Goal: Communication & Community: Answer question/provide support

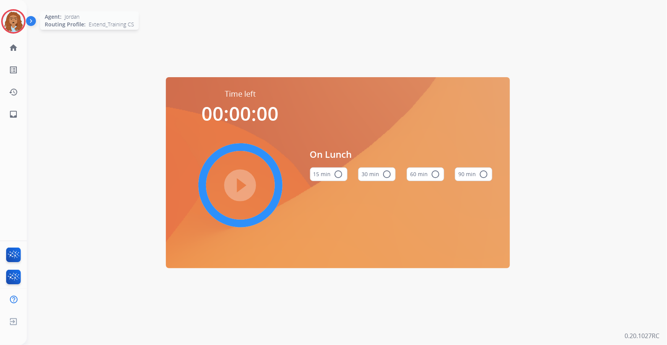
click at [14, 23] on img at bounding box center [13, 21] width 21 height 21
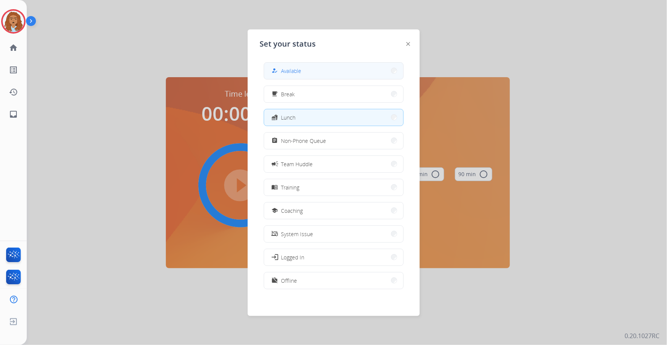
click at [326, 65] on button "how_to_reg Available" at bounding box center [333, 71] width 139 height 16
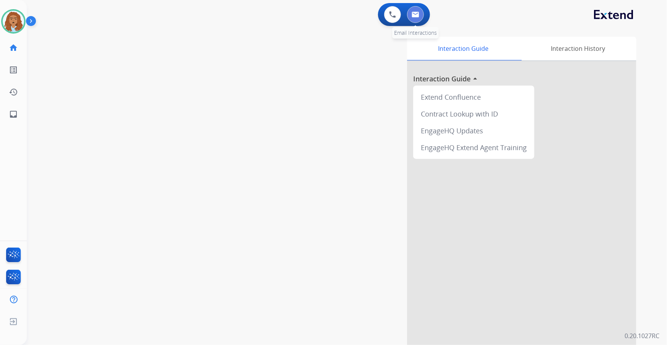
click at [420, 16] on button at bounding box center [415, 14] width 17 height 17
select select "**********"
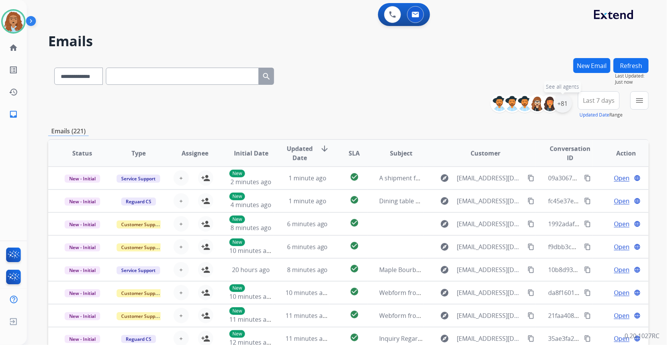
click at [559, 104] on div "+81" at bounding box center [563, 103] width 18 height 18
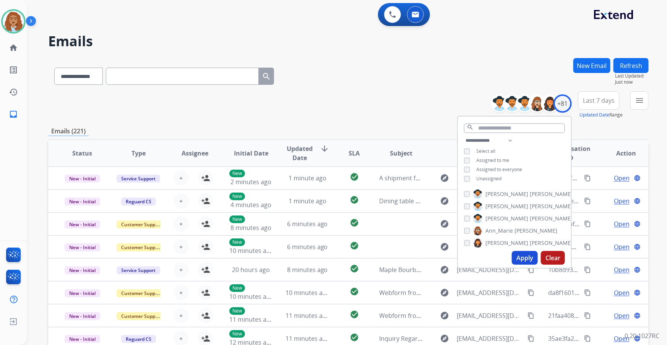
click at [515, 257] on button "Apply" at bounding box center [525, 258] width 26 height 14
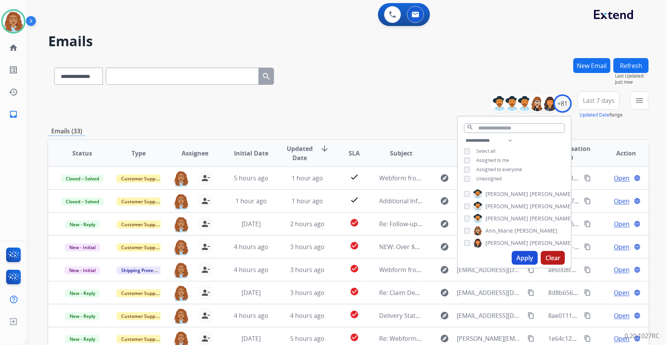
click at [398, 80] on div "**********" at bounding box center [348, 74] width 601 height 33
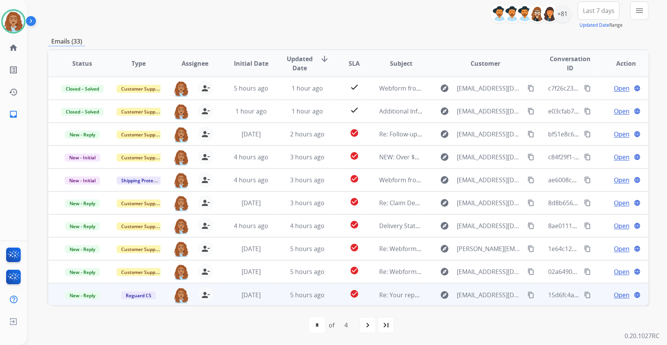
scroll to position [0, 0]
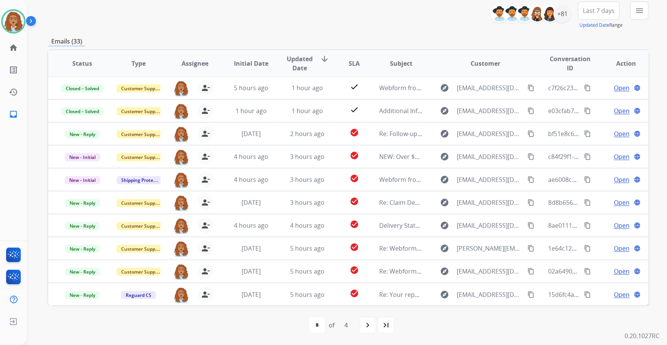
click at [367, 326] on mat-icon "navigate_next" at bounding box center [367, 325] width 9 height 9
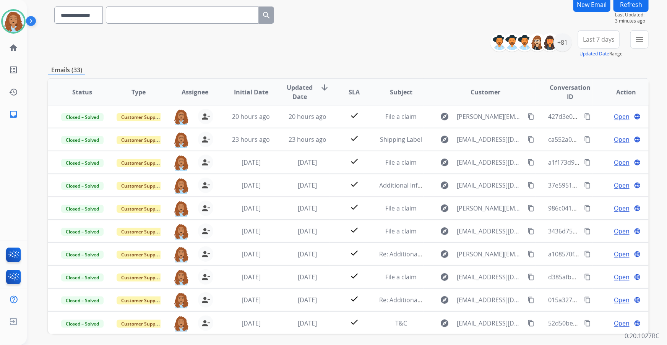
scroll to position [90, 0]
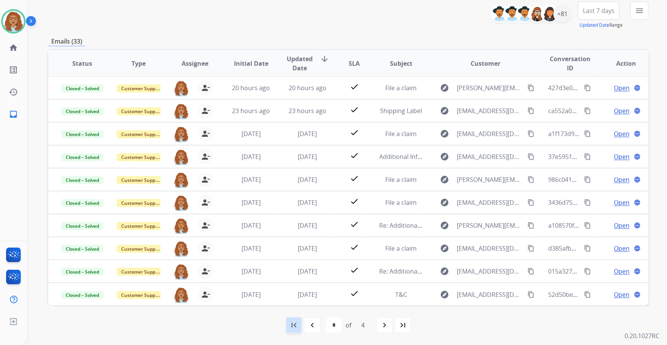
click at [296, 330] on div "first_page" at bounding box center [294, 325] width 17 height 17
select select "*"
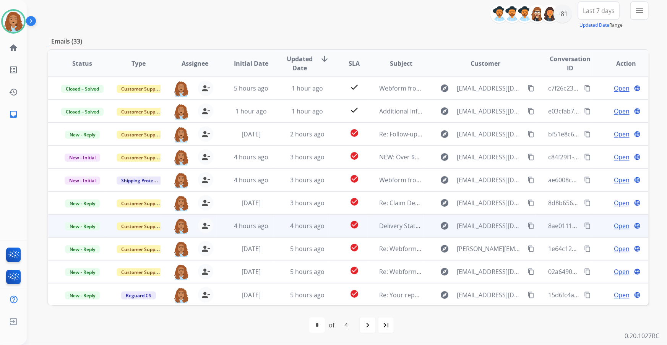
scroll to position [0, 0]
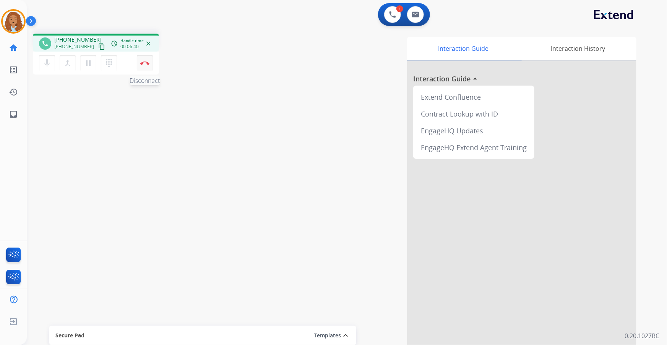
click at [147, 61] on img at bounding box center [144, 63] width 9 height 4
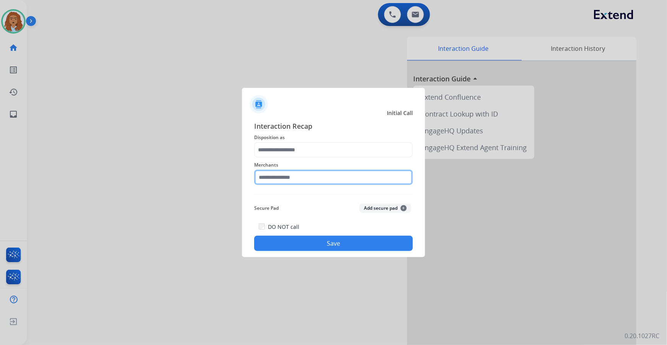
click at [300, 179] on input "text" at bounding box center [333, 177] width 159 height 15
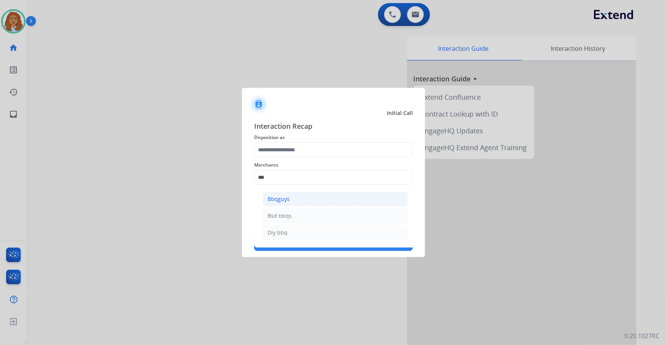
click at [284, 199] on div "Bbqguys" at bounding box center [279, 199] width 22 height 8
type input "*******"
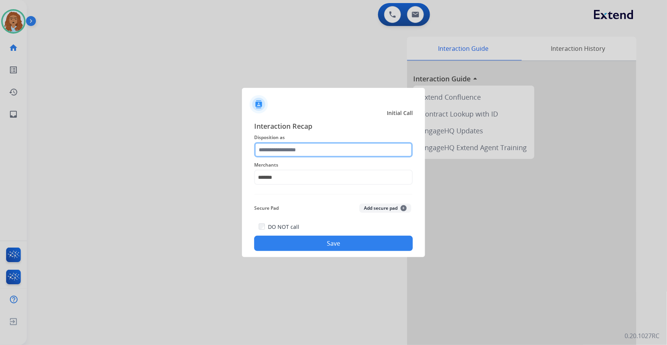
click at [288, 146] on input "text" at bounding box center [333, 149] width 159 height 15
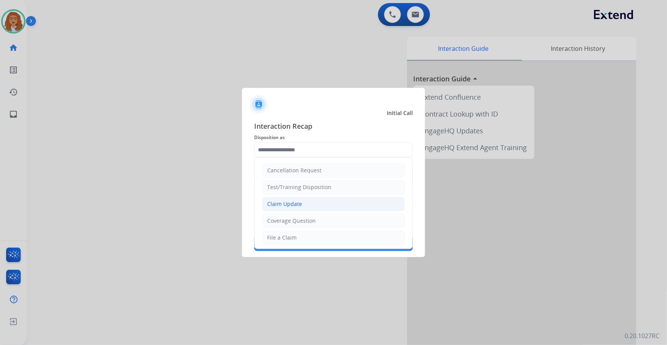
click at [296, 207] on div "Claim Update" at bounding box center [284, 204] width 35 height 8
type input "**********"
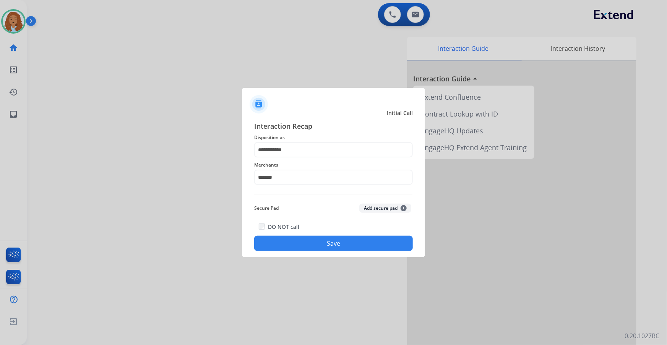
click at [304, 243] on button "Save" at bounding box center [333, 243] width 159 height 15
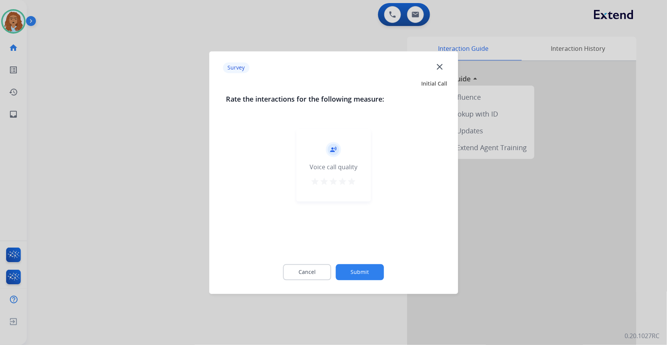
click at [370, 267] on button "Submit" at bounding box center [360, 272] width 48 height 16
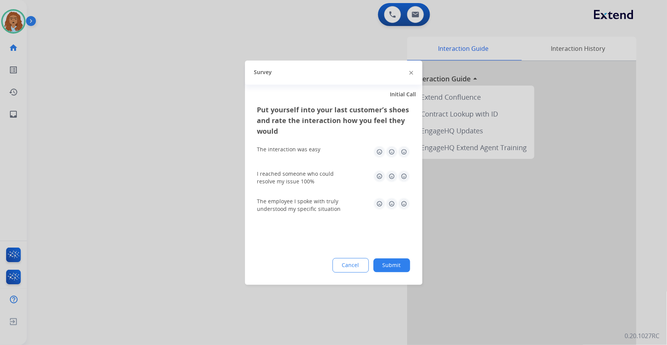
click at [384, 266] on button "Submit" at bounding box center [392, 265] width 37 height 14
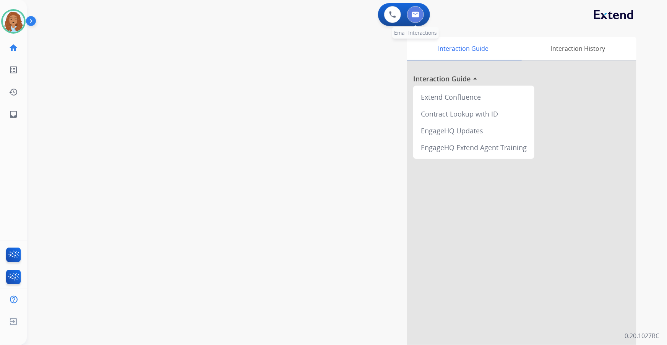
click at [416, 15] on img at bounding box center [416, 14] width 8 height 6
select select "**********"
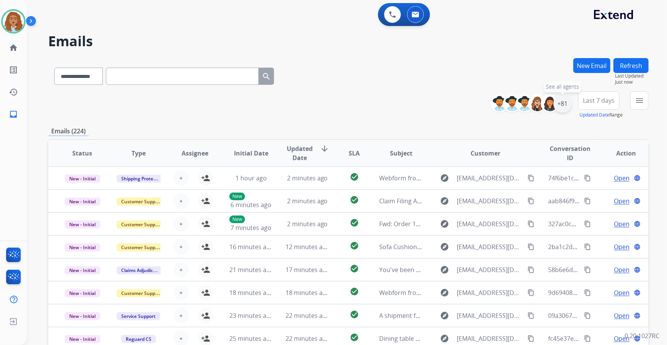
click at [560, 107] on div "+81" at bounding box center [563, 103] width 18 height 18
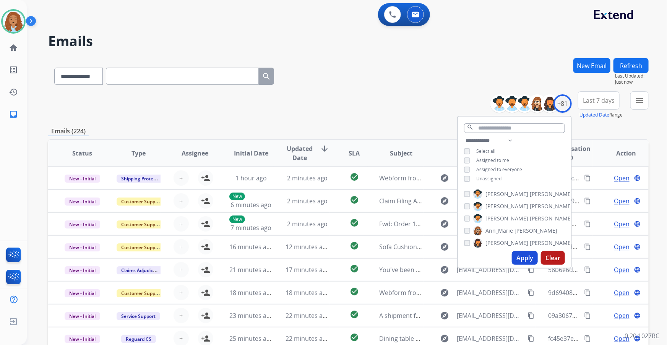
click at [523, 256] on button "Apply" at bounding box center [525, 258] width 26 height 14
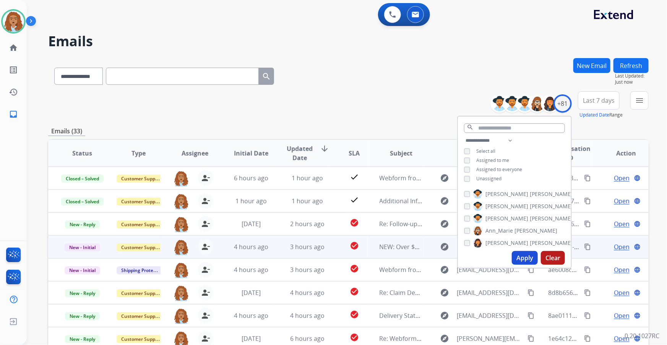
scroll to position [0, 0]
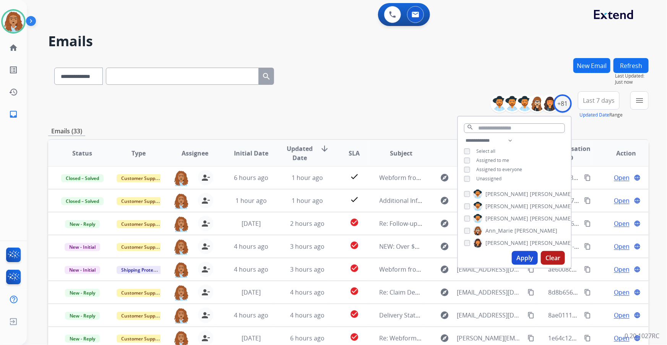
click at [374, 99] on div "**********" at bounding box center [348, 105] width 601 height 28
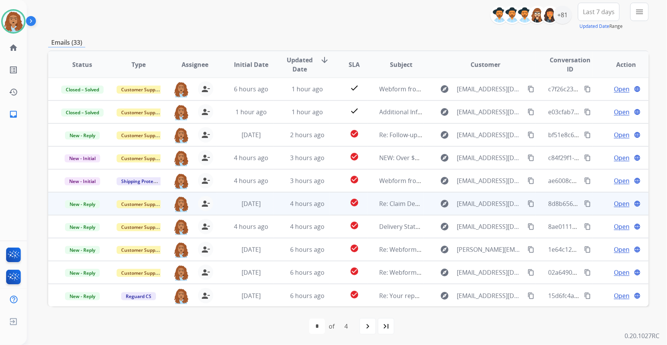
scroll to position [90, 0]
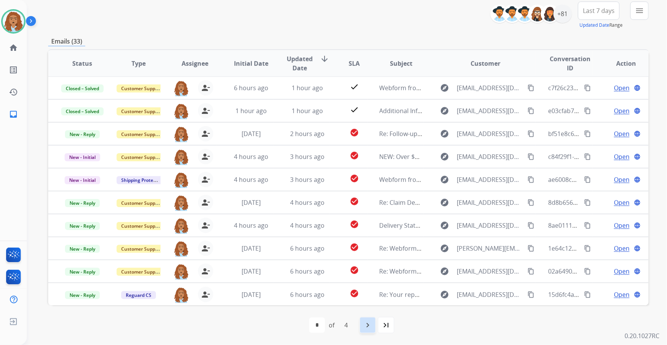
click at [370, 326] on mat-icon "navigate_next" at bounding box center [367, 325] width 9 height 9
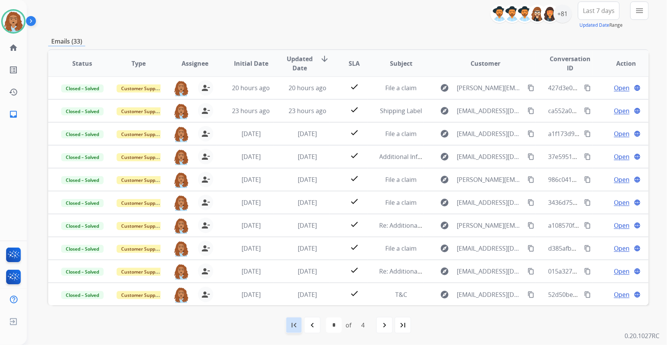
click at [296, 325] on mat-icon "first_page" at bounding box center [293, 325] width 9 height 9
select select "*"
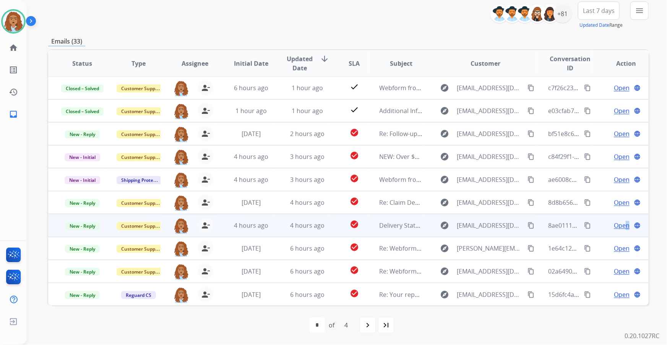
click at [623, 226] on span "Open" at bounding box center [622, 225] width 16 height 9
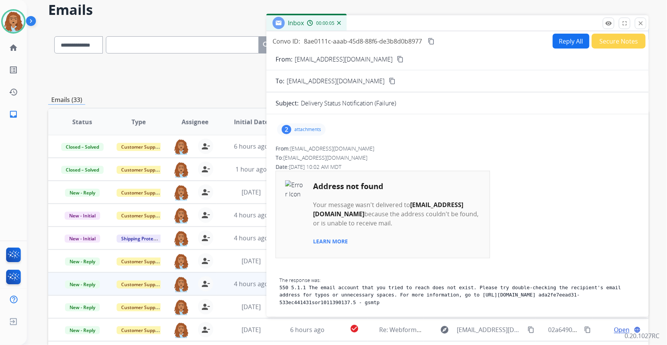
scroll to position [20, 0]
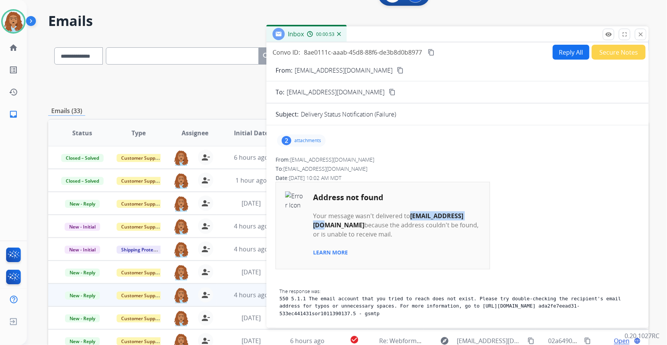
drag, startPoint x: 473, startPoint y: 217, endPoint x: 411, endPoint y: 216, distance: 62.3
click at [411, 216] on b "[EMAIL_ADDRESS][DOMAIN_NAME]" at bounding box center [388, 221] width 150 height 18
copy b "[EMAIL_ADDRESS][DOMAIN_NAME]"
click at [606, 55] on button "Secure Notes" at bounding box center [619, 52] width 54 height 15
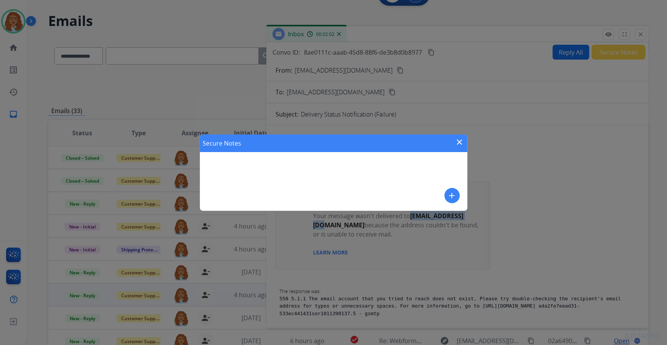
click at [448, 199] on mat-icon "add" at bounding box center [452, 195] width 9 height 9
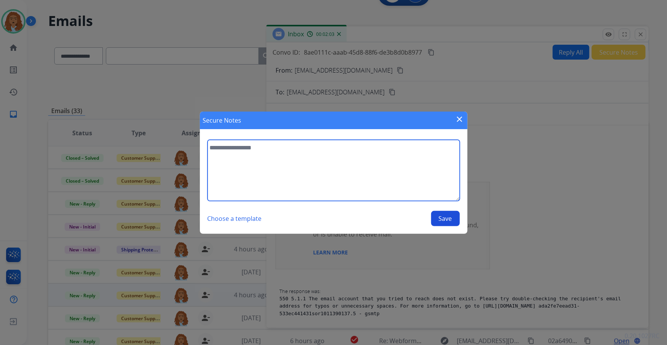
click at [327, 163] on textarea at bounding box center [334, 170] width 252 height 61
click at [237, 178] on textarea "To enrich screen reader interactions, please activate Accessibility in Grammarl…" at bounding box center [334, 170] width 252 height 61
type textarea "*"
type textarea "**********"
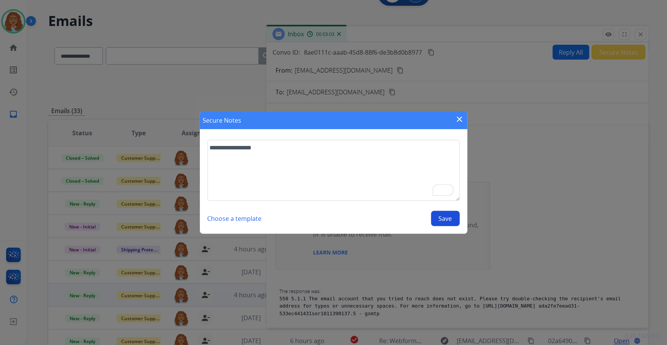
click at [451, 218] on button "Save" at bounding box center [445, 218] width 29 height 15
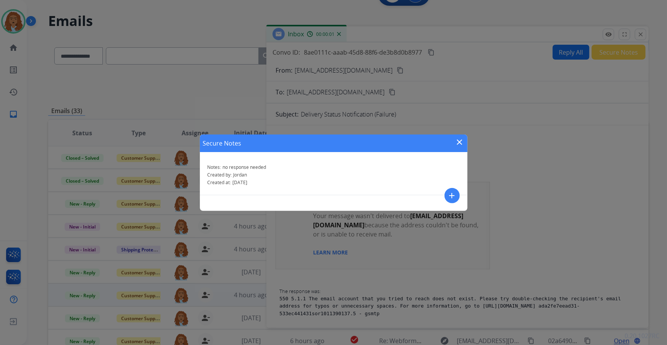
click at [462, 140] on mat-icon "close" at bounding box center [459, 142] width 9 height 9
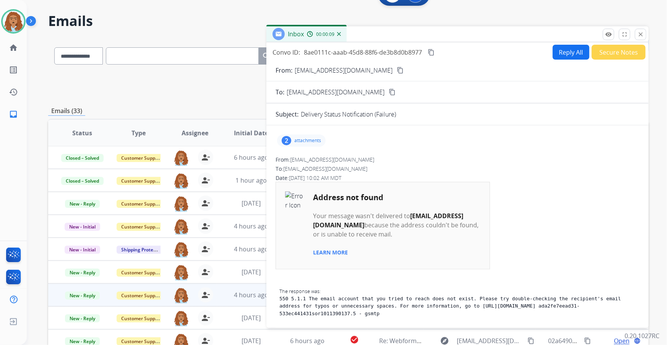
scroll to position [0, 0]
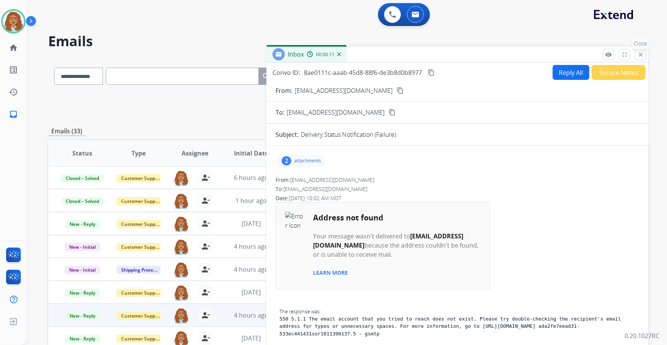
click at [641, 55] on mat-icon "close" at bounding box center [640, 54] width 7 height 7
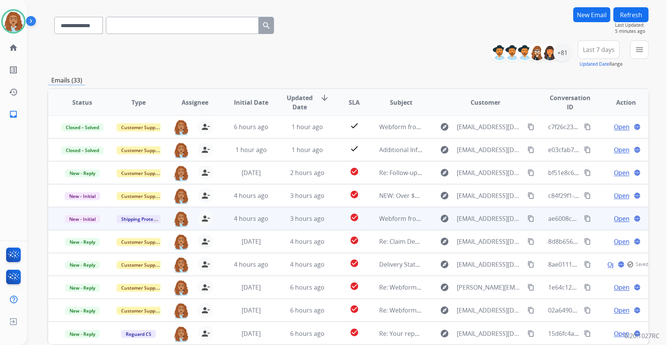
scroll to position [90, 0]
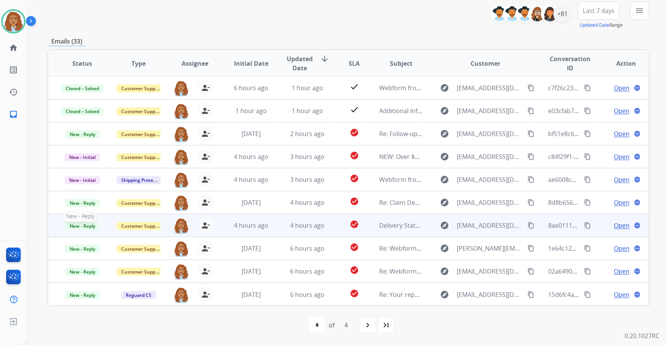
click at [89, 226] on span "New - Reply" at bounding box center [82, 226] width 35 height 8
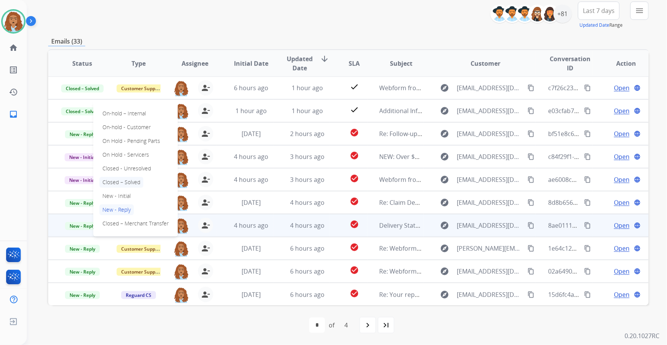
click at [124, 184] on p "Closed – Solved" at bounding box center [121, 182] width 44 height 11
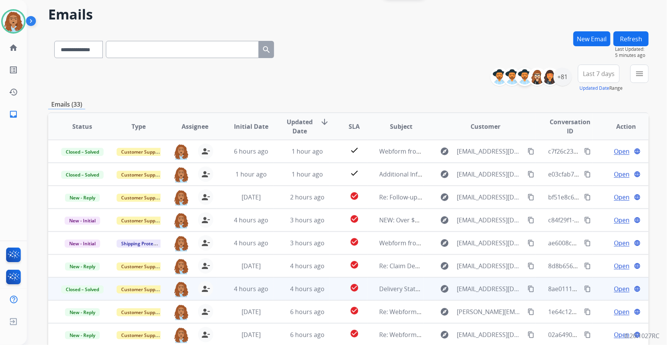
scroll to position [20, 0]
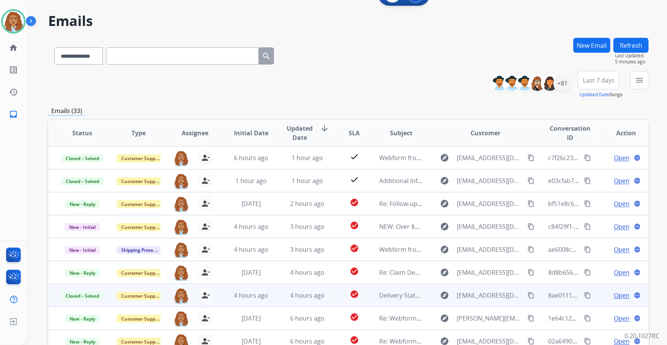
click at [628, 44] on button "Refresh" at bounding box center [631, 45] width 35 height 15
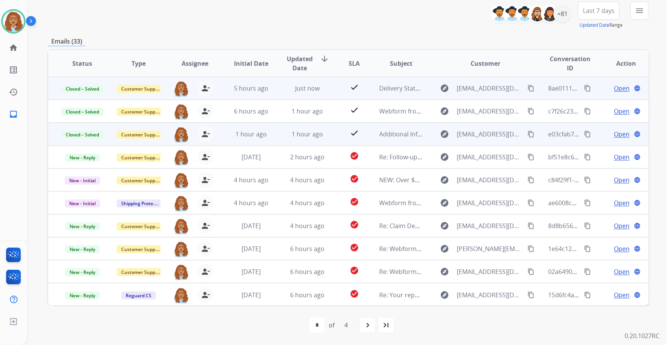
scroll to position [0, 0]
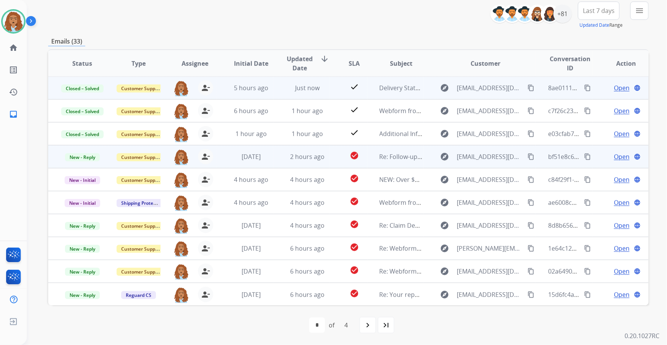
click at [619, 158] on span "Open" at bounding box center [622, 156] width 16 height 9
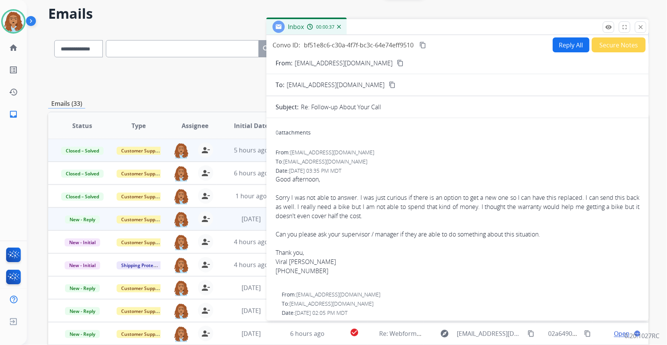
scroll to position [0, 0]
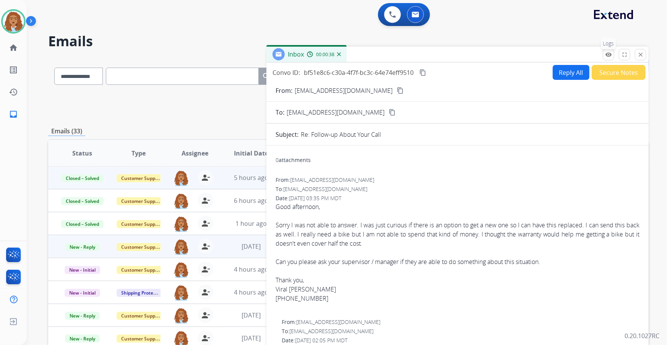
click at [606, 57] on mat-icon "remove_red_eye" at bounding box center [608, 54] width 7 height 7
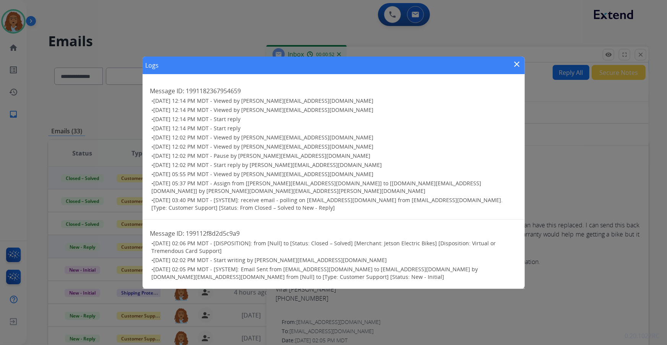
click at [520, 66] on mat-icon "close" at bounding box center [517, 64] width 9 height 9
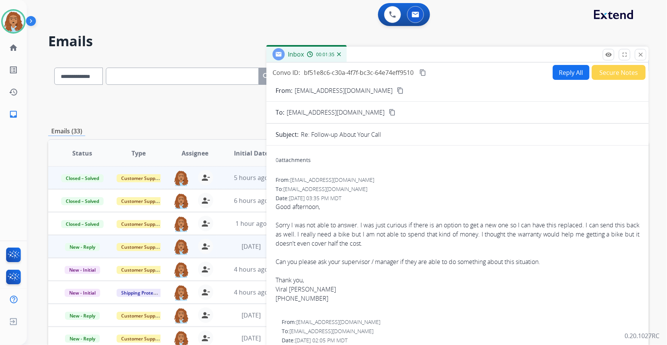
click at [424, 74] on mat-icon "content_copy" at bounding box center [422, 72] width 7 height 7
click at [638, 55] on mat-icon "close" at bounding box center [640, 54] width 7 height 7
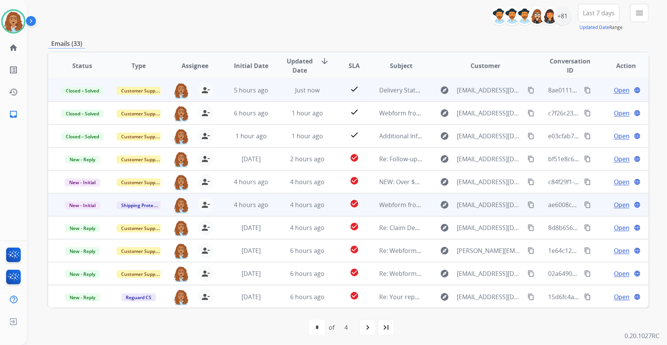
scroll to position [90, 0]
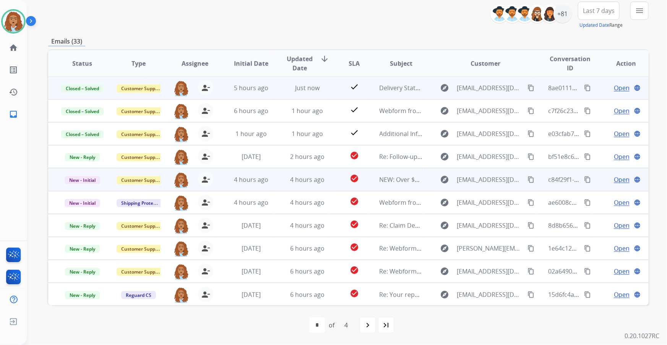
click at [617, 183] on span "Open" at bounding box center [622, 179] width 16 height 9
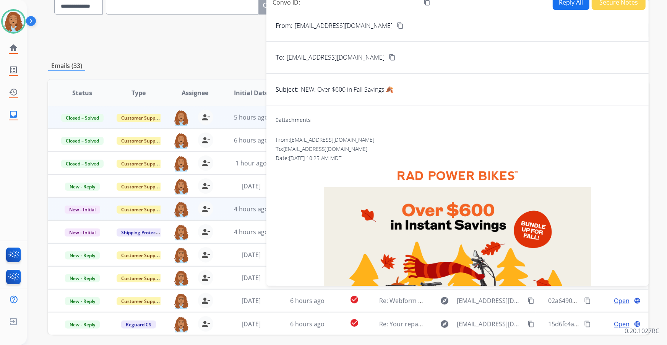
scroll to position [0, 0]
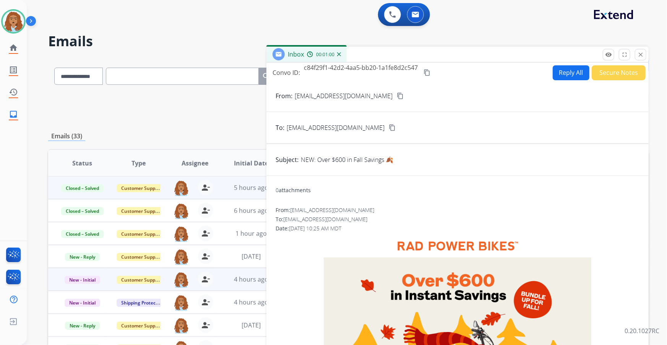
click at [604, 76] on button "Secure Notes" at bounding box center [619, 72] width 54 height 15
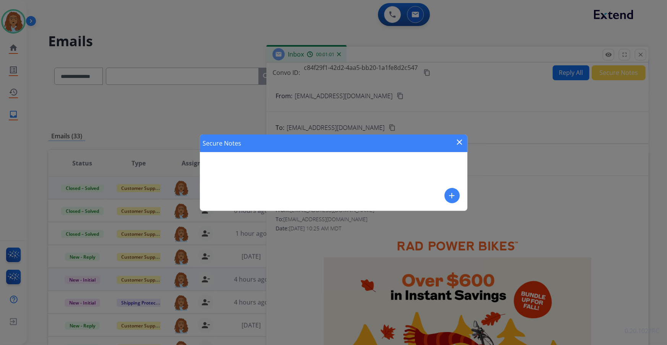
click at [450, 192] on mat-icon "add" at bounding box center [452, 195] width 9 height 9
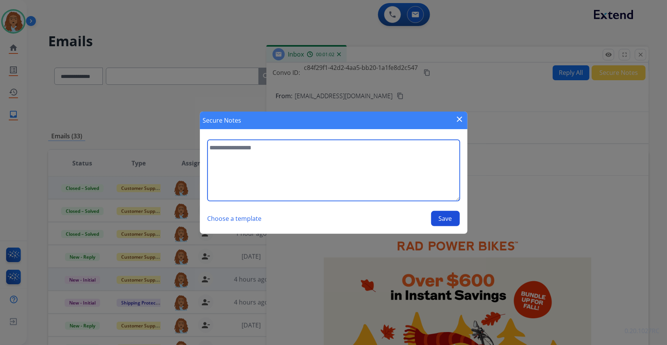
click at [325, 180] on textarea at bounding box center [334, 170] width 252 height 61
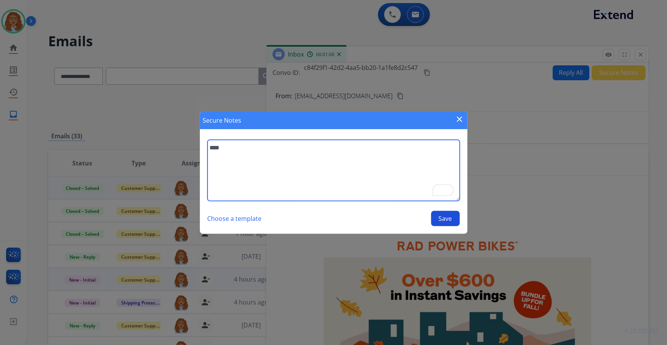
type textarea "****"
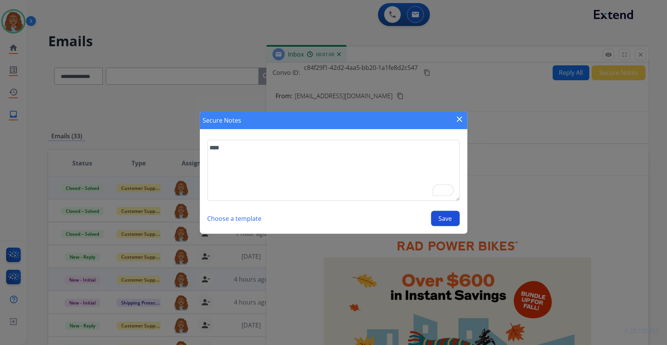
click at [440, 217] on button "Save" at bounding box center [445, 218] width 29 height 15
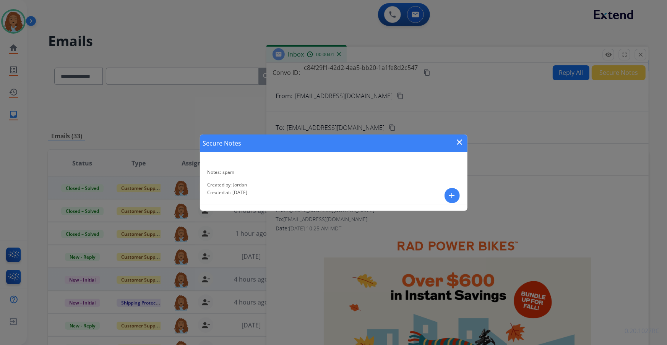
click at [458, 142] on mat-icon "close" at bounding box center [459, 142] width 9 height 9
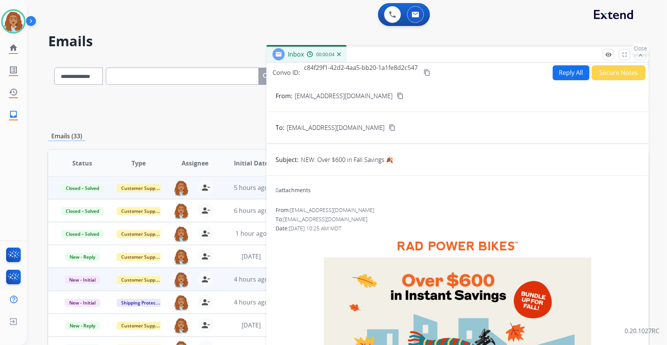
click at [644, 56] on button "close Close" at bounding box center [640, 54] width 11 height 11
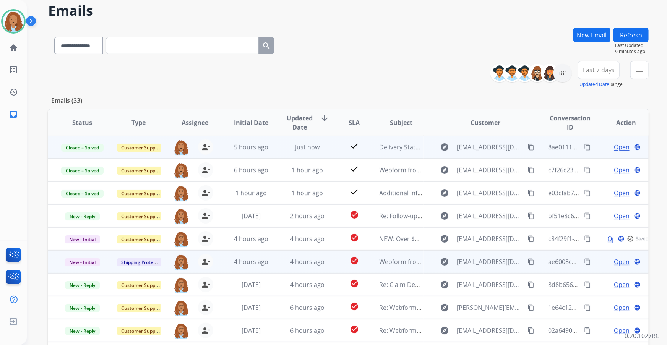
scroll to position [34, 0]
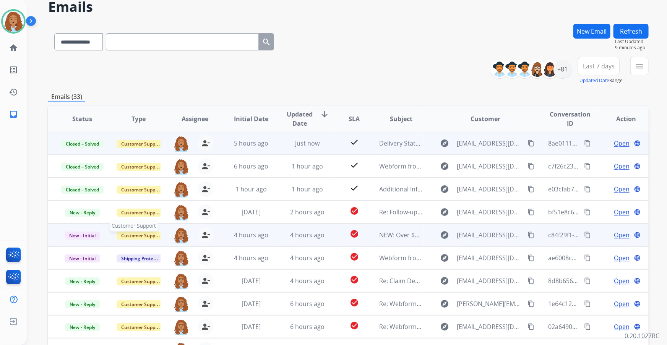
click at [128, 234] on span "Customer Support" at bounding box center [142, 236] width 50 height 8
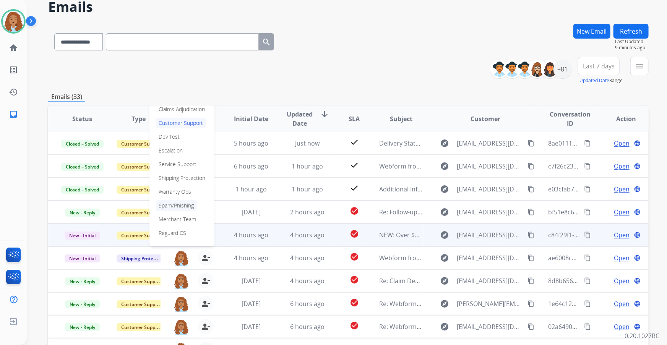
click at [179, 204] on p "Spam/Phishing" at bounding box center [176, 205] width 41 height 11
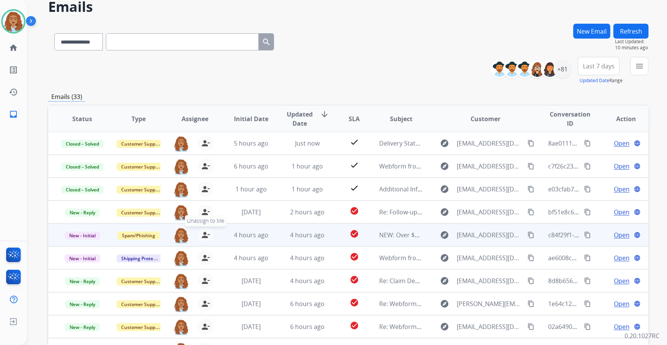
click at [201, 237] on mat-icon "person_remove" at bounding box center [205, 235] width 9 height 9
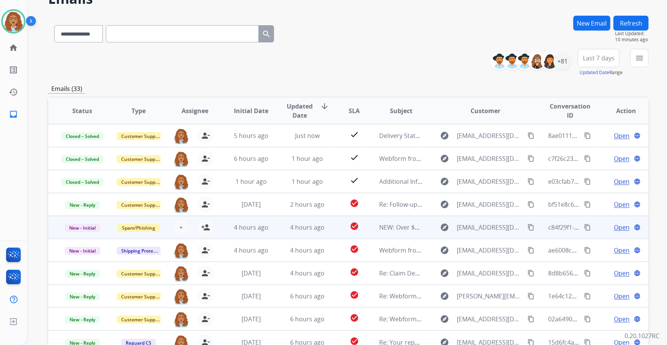
scroll to position [0, 0]
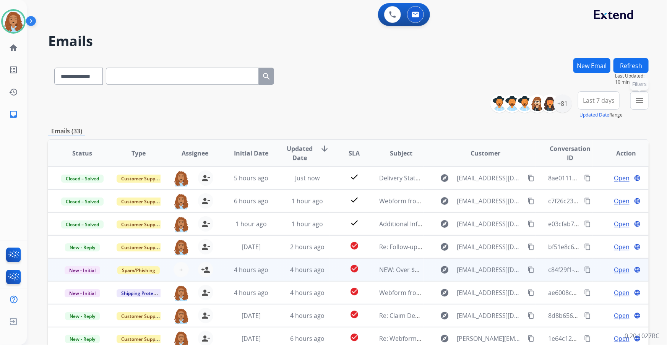
click at [639, 103] on mat-icon "menu" at bounding box center [639, 100] width 9 height 9
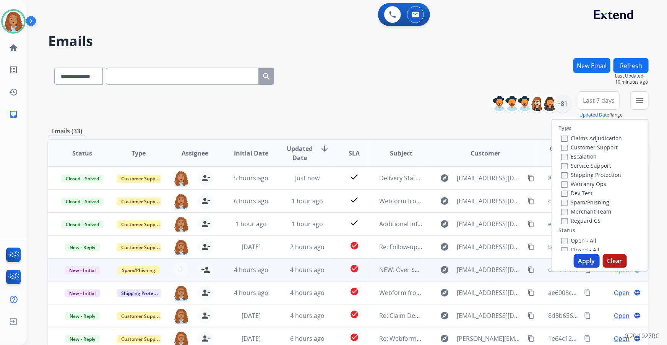
click at [455, 115] on div "**********" at bounding box center [348, 105] width 601 height 28
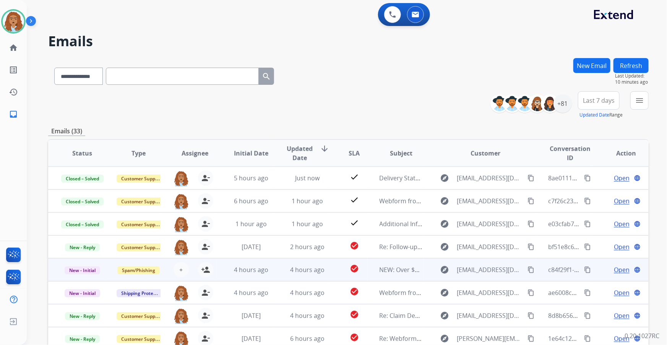
click at [624, 65] on button "Refresh" at bounding box center [631, 65] width 35 height 15
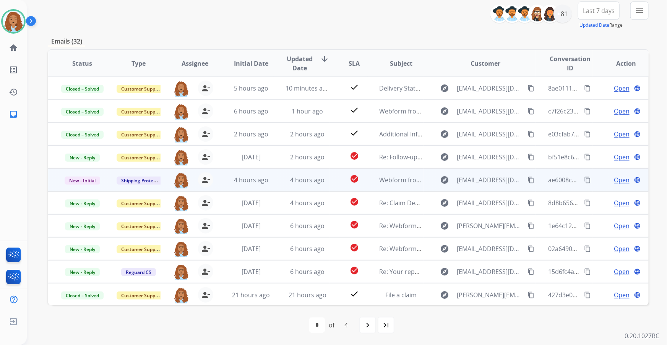
scroll to position [0, 0]
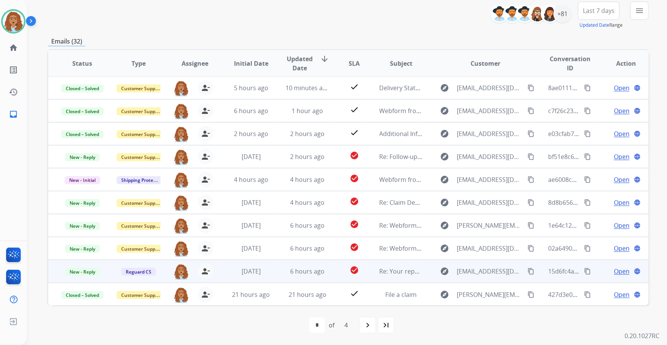
click at [618, 271] on span "Open" at bounding box center [622, 271] width 16 height 9
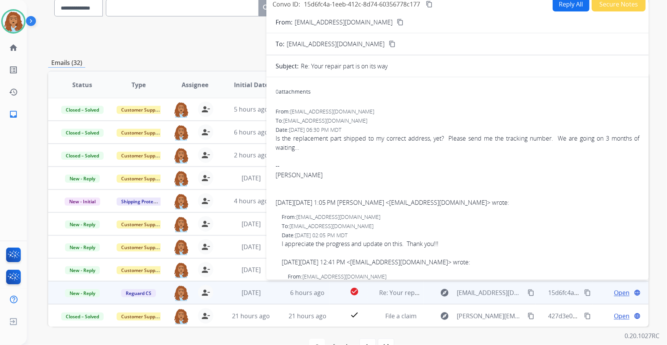
scroll to position [20, 0]
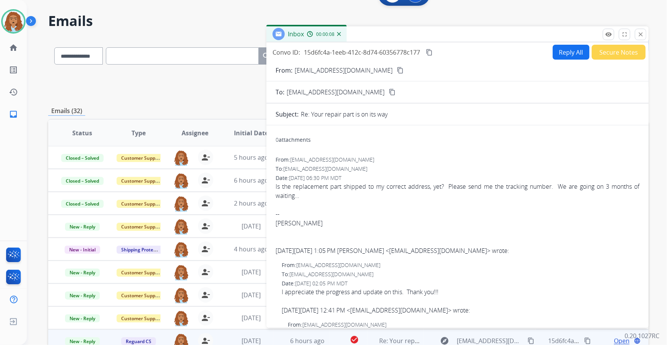
click at [397, 72] on mat-icon "content_copy" at bounding box center [400, 70] width 7 height 7
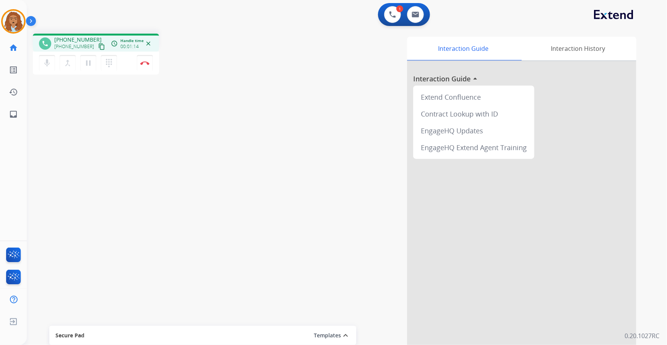
click at [98, 46] on mat-icon "content_copy" at bounding box center [101, 46] width 7 height 7
click at [98, 44] on mat-icon "content_copy" at bounding box center [101, 46] width 7 height 7
click at [143, 66] on button "Disconnect" at bounding box center [145, 63] width 16 height 16
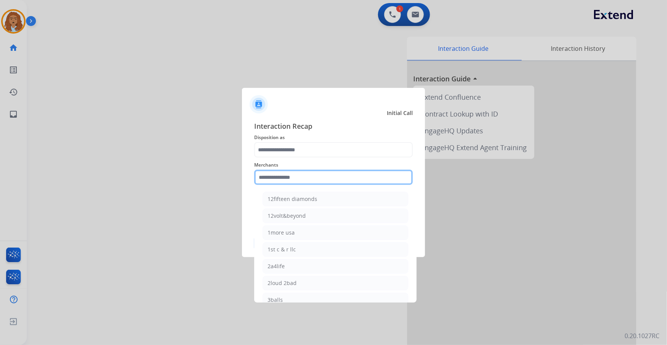
click at [330, 178] on input "text" at bounding box center [333, 177] width 159 height 15
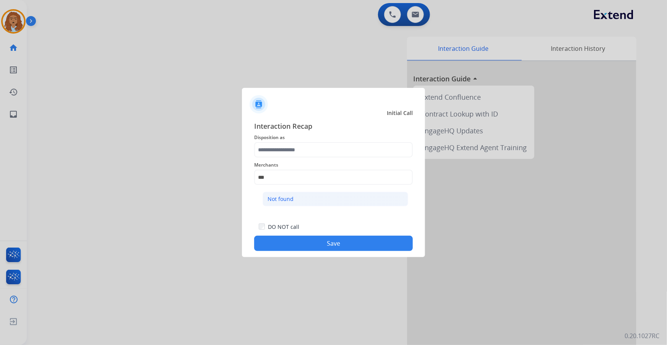
click at [312, 199] on li "Not found" at bounding box center [336, 199] width 146 height 15
type input "*********"
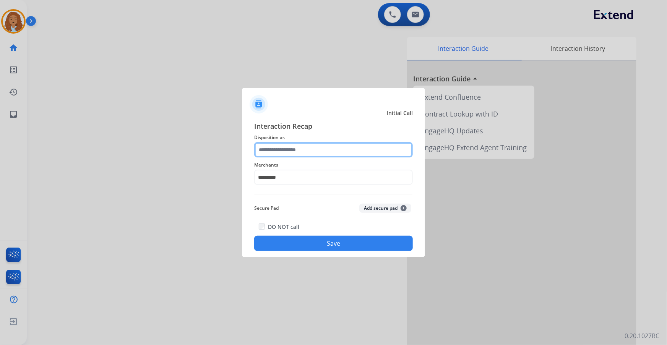
click at [306, 155] on input "text" at bounding box center [333, 149] width 159 height 15
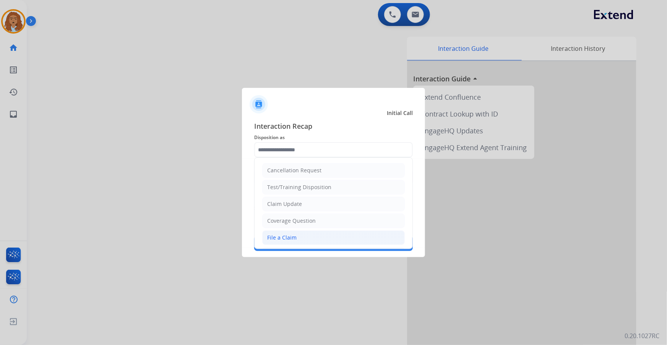
click at [309, 236] on li "File a Claim" at bounding box center [333, 238] width 143 height 15
type input "**********"
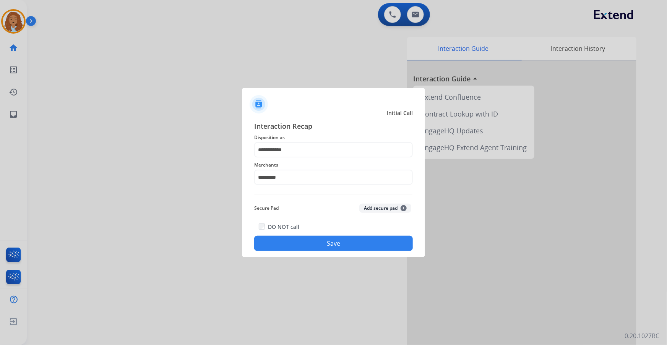
click at [361, 242] on button "Save" at bounding box center [333, 243] width 159 height 15
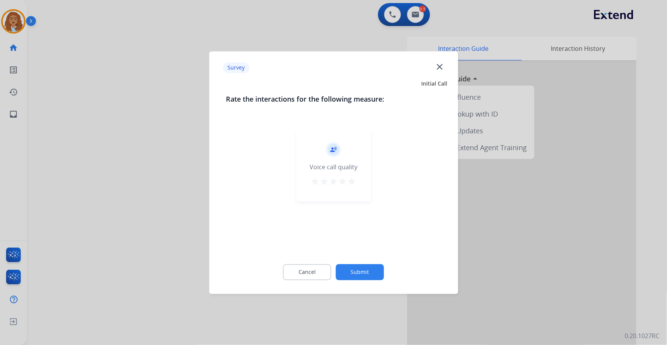
click at [377, 272] on button "Submit" at bounding box center [360, 272] width 48 height 16
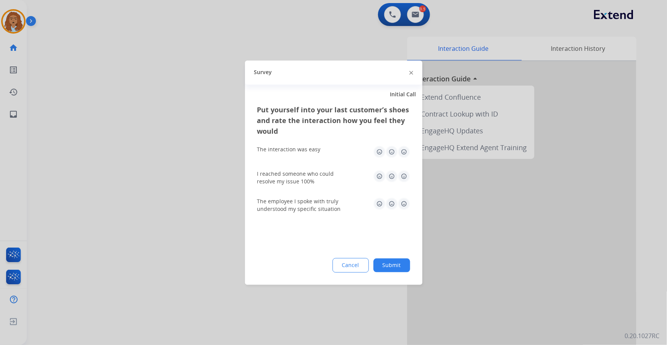
click at [372, 271] on div "Cancel Submit" at bounding box center [333, 265] width 153 height 15
click at [390, 266] on button "Submit" at bounding box center [392, 265] width 37 height 14
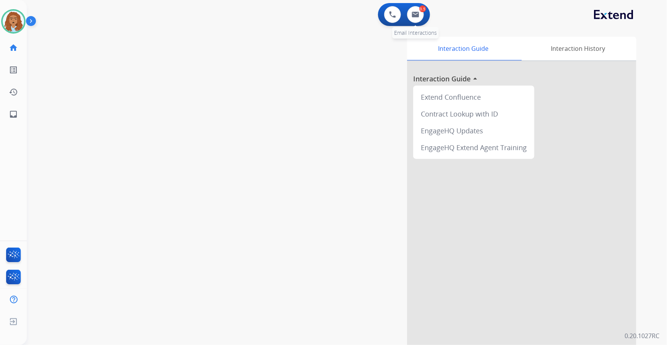
click at [407, 18] on div "0.5 Email Interactions" at bounding box center [415, 14] width 23 height 17
click at [414, 18] on button at bounding box center [415, 14] width 17 height 17
select select "**********"
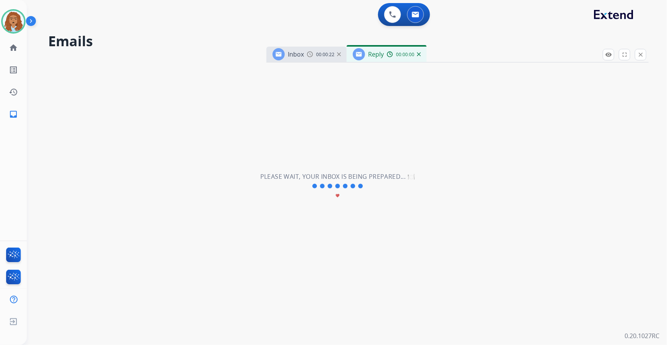
select select "**********"
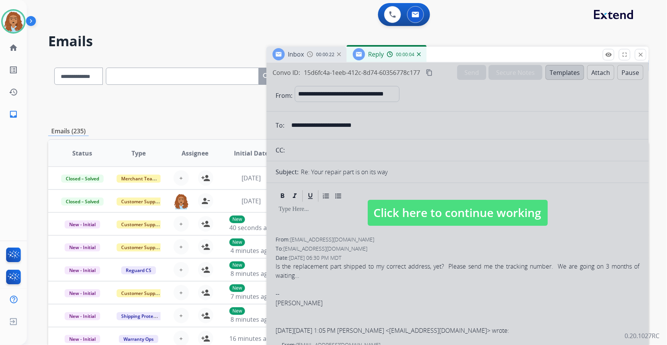
click at [427, 217] on span "Click here to continue working" at bounding box center [458, 213] width 180 height 26
select select
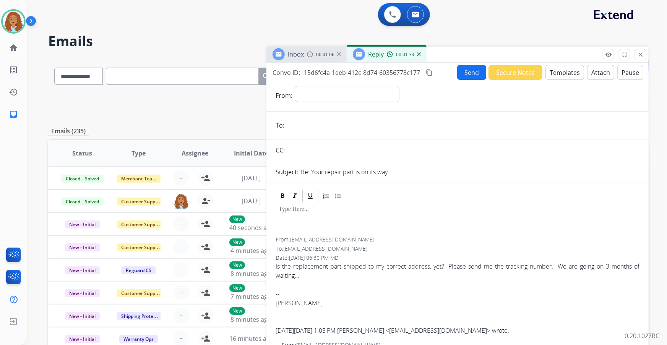
click at [313, 56] on img at bounding box center [310, 54] width 6 height 6
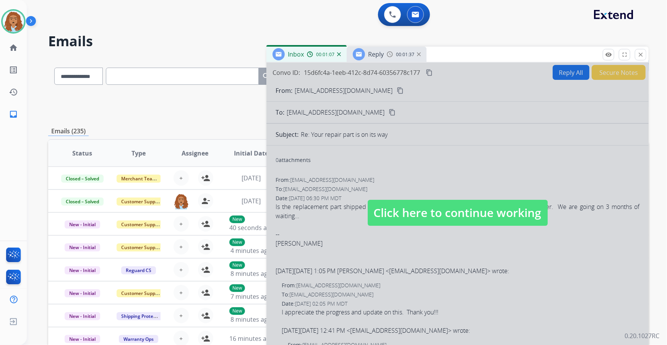
click at [405, 215] on span "Click here to continue working" at bounding box center [458, 213] width 180 height 26
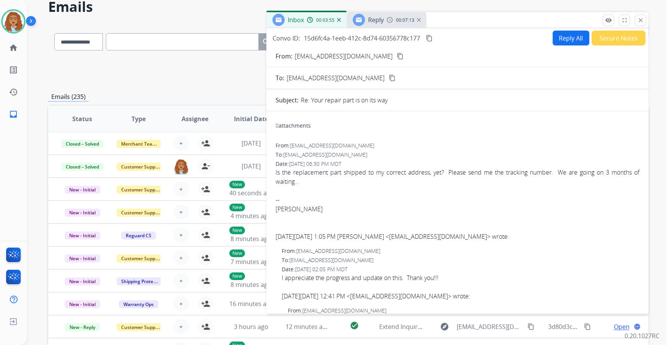
click at [221, 88] on div "**********" at bounding box center [348, 212] width 601 height 377
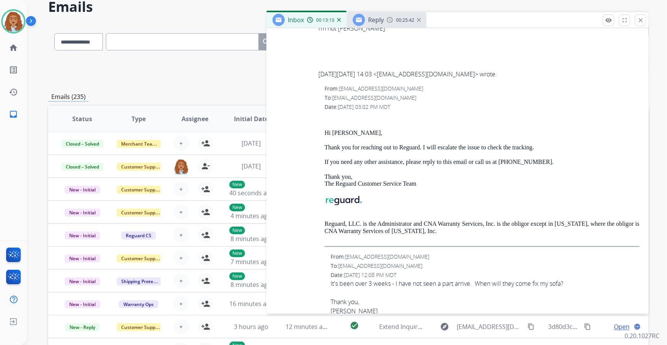
scroll to position [1129, 0]
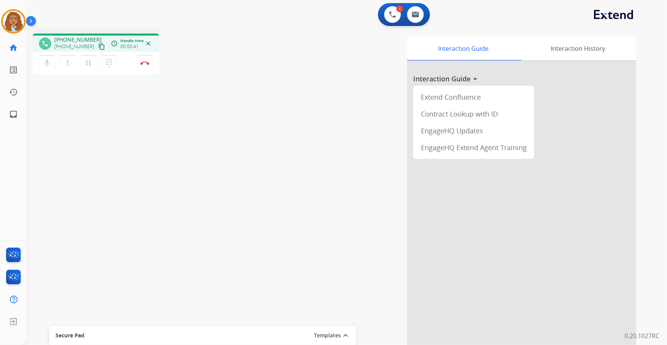
click at [98, 43] on mat-icon "content_copy" at bounding box center [101, 46] width 7 height 7
click at [85, 70] on button "pause Hold" at bounding box center [88, 63] width 16 height 16
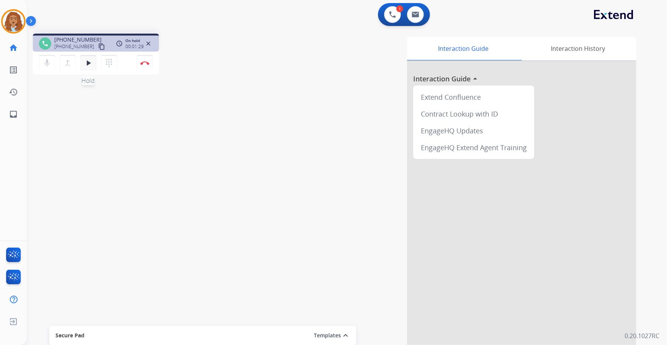
click at [86, 60] on mat-icon "play_arrow" at bounding box center [88, 63] width 9 height 9
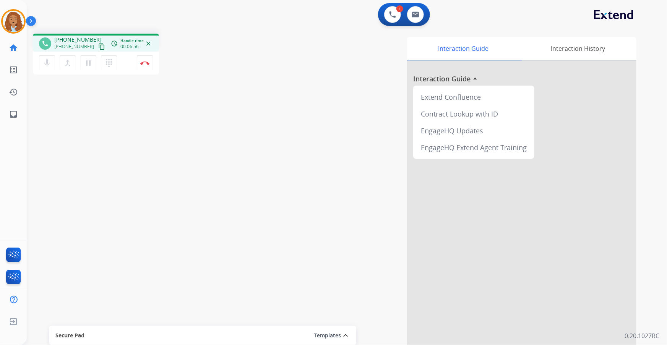
click at [98, 46] on mat-icon "content_copy" at bounding box center [101, 46] width 7 height 7
click at [148, 68] on button "Disconnect" at bounding box center [145, 63] width 16 height 16
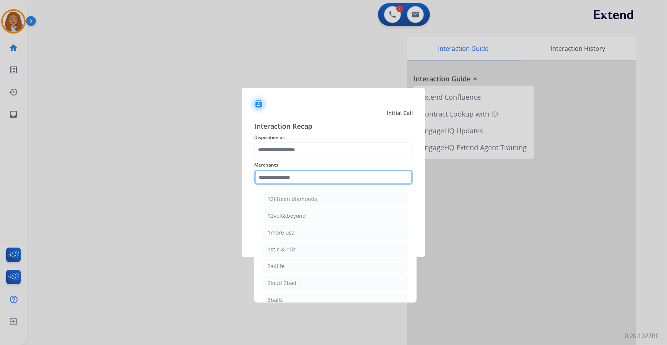
click at [298, 175] on input "text" at bounding box center [333, 177] width 159 height 15
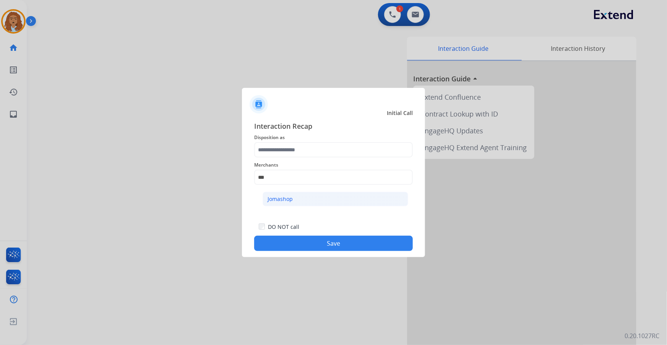
click at [298, 203] on li "Jomashop" at bounding box center [336, 199] width 146 height 15
type input "********"
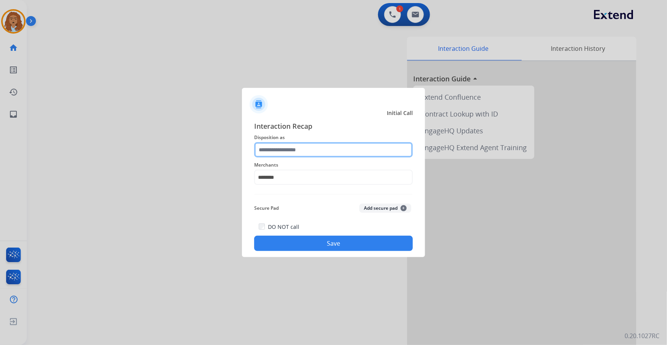
click at [312, 151] on input "text" at bounding box center [333, 149] width 159 height 15
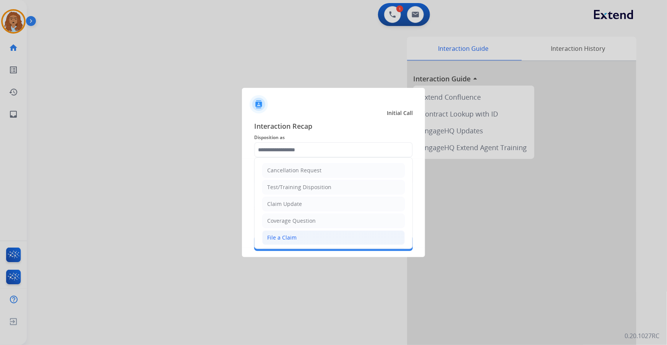
click at [293, 237] on div "File a Claim" at bounding box center [281, 238] width 29 height 8
type input "**********"
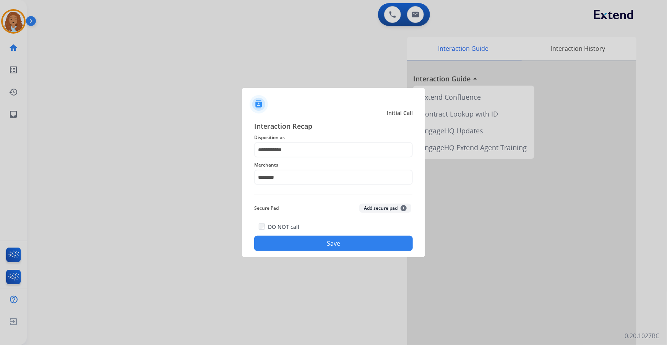
click at [293, 249] on button "Save" at bounding box center [333, 243] width 159 height 15
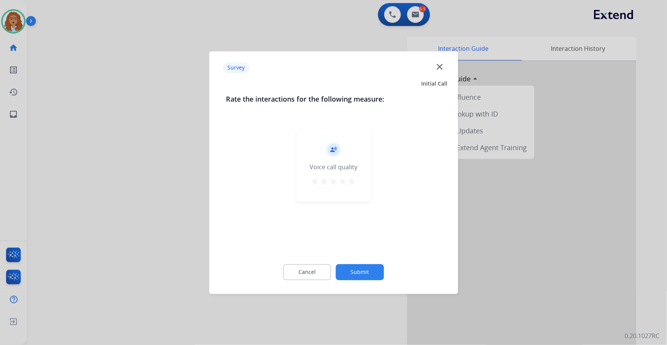
click at [364, 271] on button "Submit" at bounding box center [360, 272] width 48 height 16
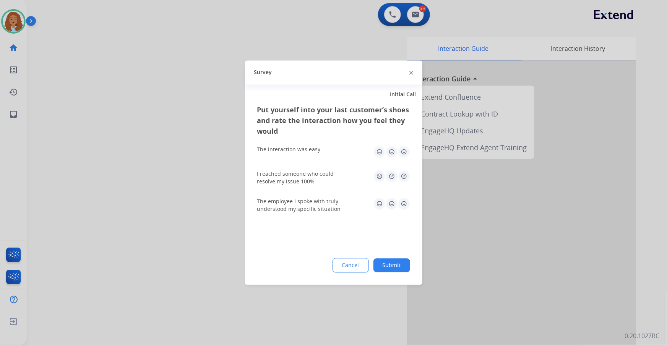
click at [390, 259] on button "Submit" at bounding box center [392, 265] width 37 height 14
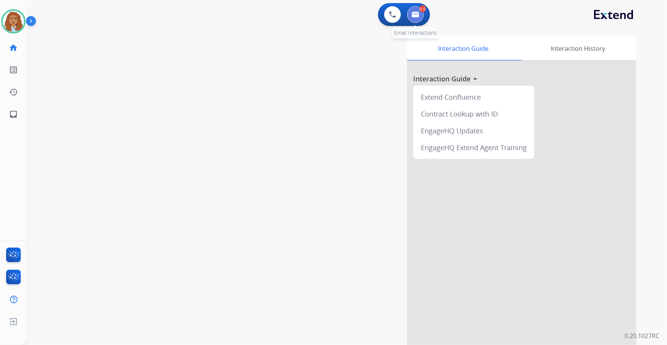
click at [417, 11] on img at bounding box center [416, 14] width 8 height 6
select select "**********"
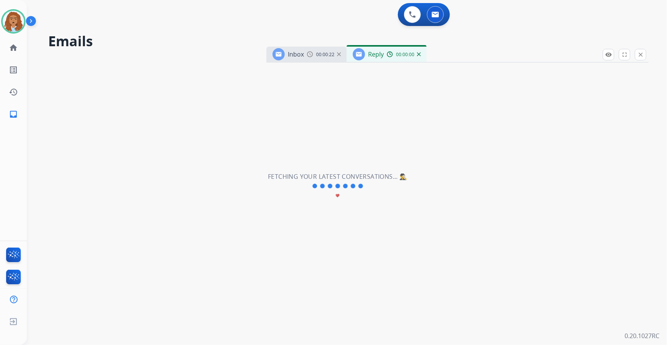
select select "**********"
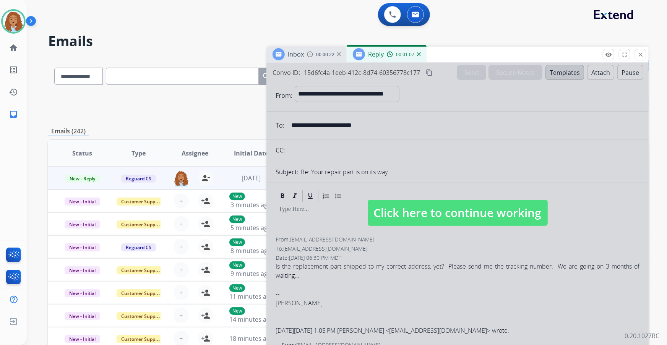
click at [440, 225] on span "Click here to continue working" at bounding box center [458, 213] width 180 height 26
select select
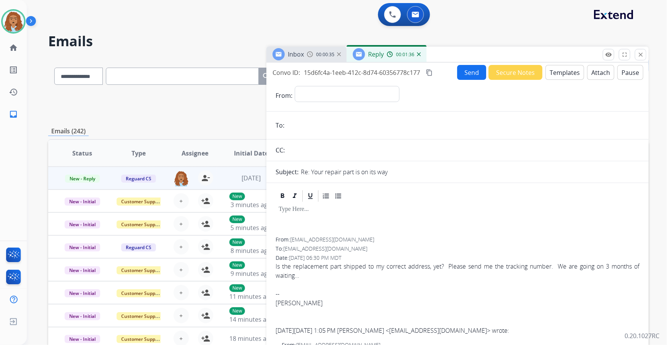
drag, startPoint x: 642, startPoint y: 54, endPoint x: 616, endPoint y: 43, distance: 28.3
click at [642, 54] on mat-icon "close" at bounding box center [640, 54] width 7 height 7
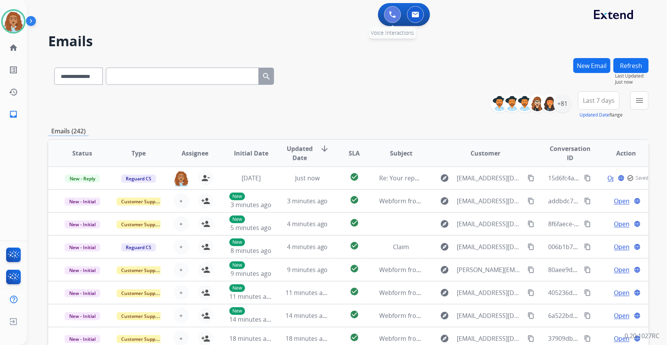
click at [384, 13] on button at bounding box center [392, 14] width 17 height 17
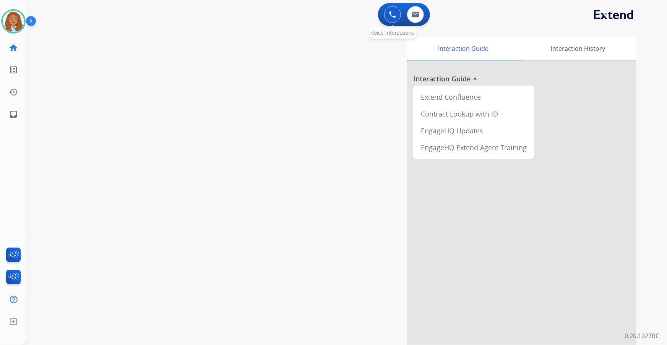
click at [390, 14] on img at bounding box center [392, 14] width 7 height 7
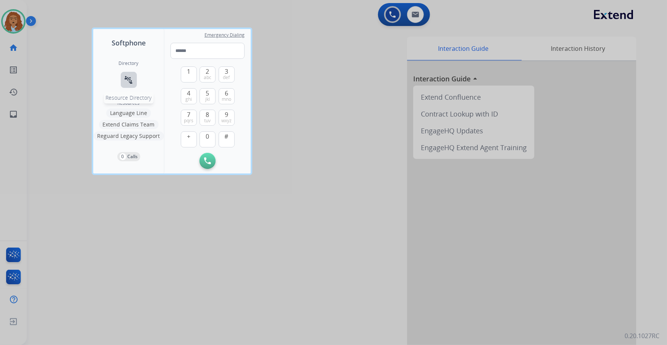
click at [130, 76] on mat-icon "connect_without_contact" at bounding box center [128, 79] width 9 height 9
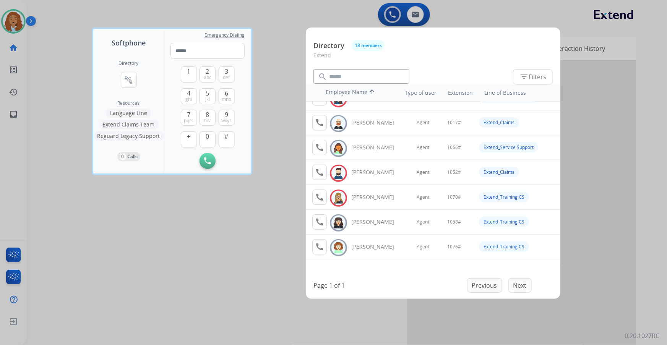
scroll to position [208, 0]
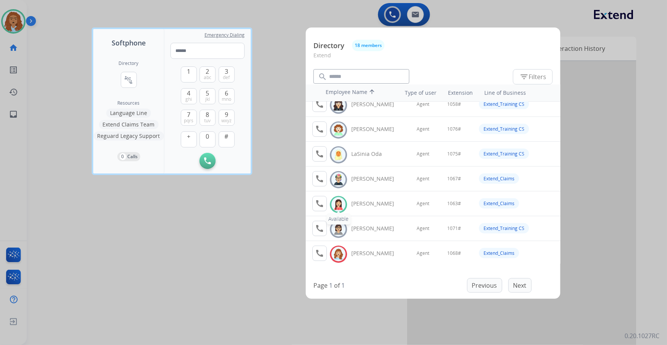
click at [335, 203] on img at bounding box center [338, 205] width 11 height 12
click at [325, 201] on button "call Agent Available." at bounding box center [319, 203] width 15 height 15
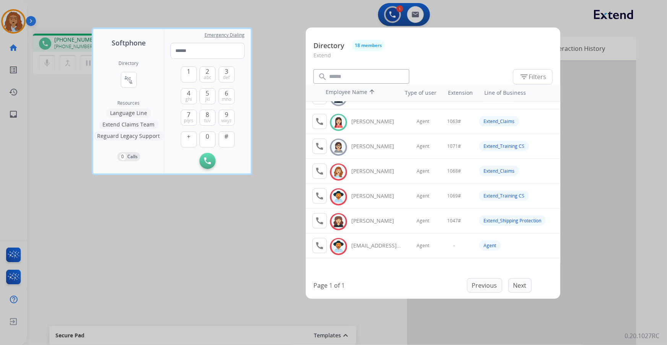
scroll to position [256, 0]
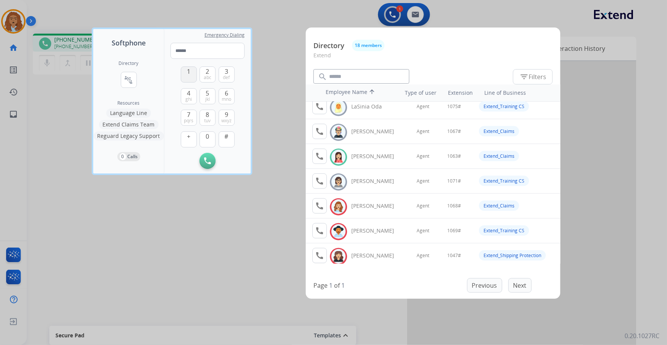
click at [185, 74] on button "1" at bounding box center [189, 75] width 16 height 16
click at [203, 137] on button "0" at bounding box center [208, 140] width 16 height 16
click at [228, 98] on span "mno" at bounding box center [227, 99] width 10 height 6
click at [223, 73] on button "3 def" at bounding box center [227, 75] width 16 height 16
click at [228, 140] on span "#" at bounding box center [227, 136] width 4 height 9
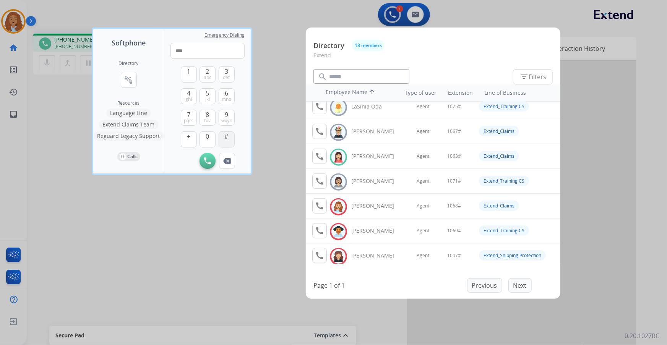
type input "*****"
click at [140, 191] on div at bounding box center [333, 172] width 667 height 345
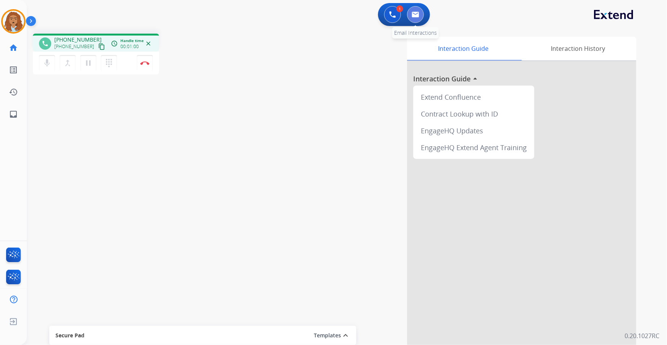
click at [415, 16] on img at bounding box center [416, 14] width 8 height 6
select select "**********"
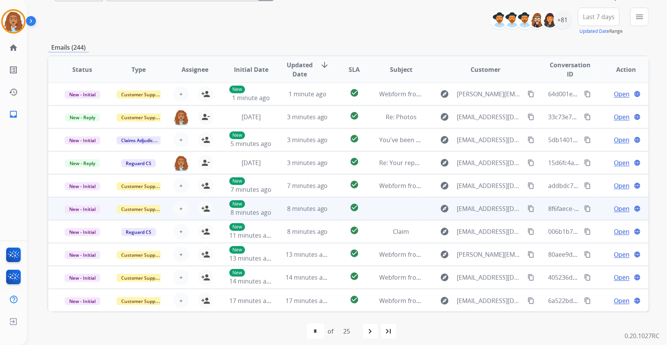
scroll to position [90, 0]
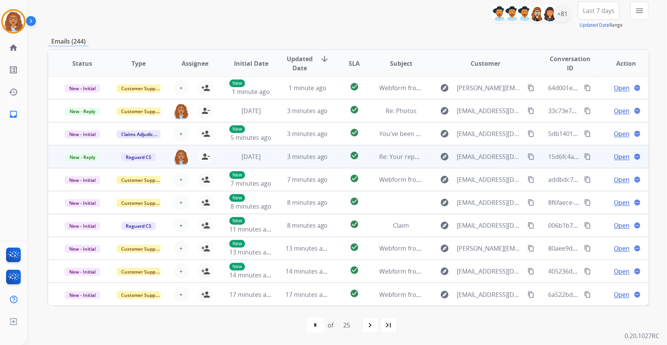
click at [614, 156] on span "Open" at bounding box center [622, 156] width 16 height 9
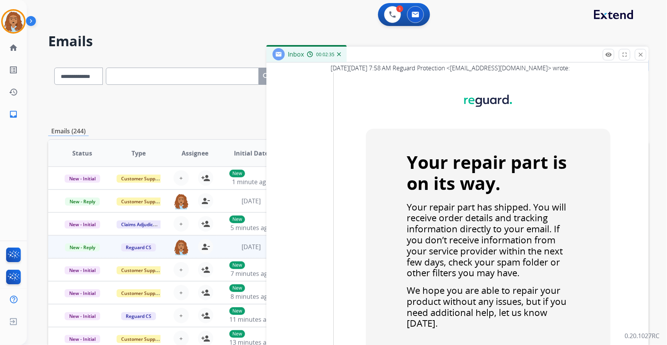
scroll to position [1303, 0]
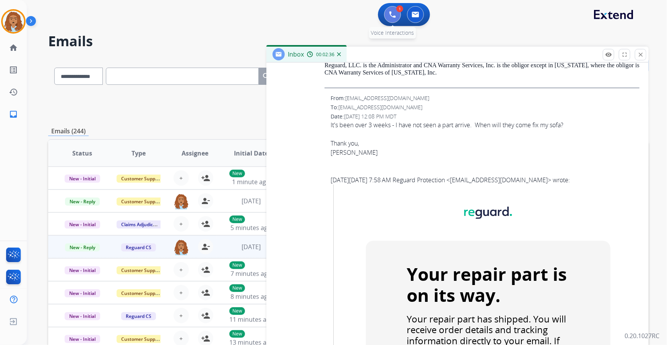
click at [391, 15] on img at bounding box center [392, 14] width 7 height 7
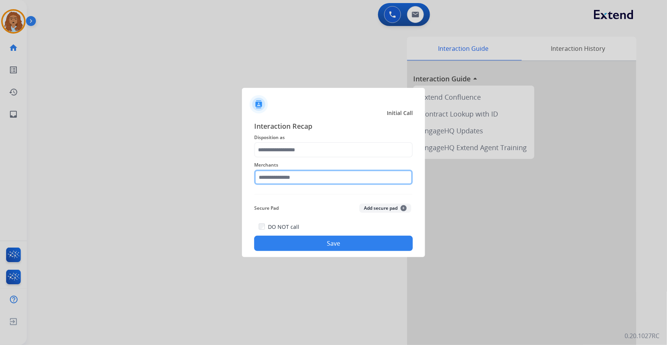
click at [312, 177] on input "text" at bounding box center [333, 177] width 159 height 15
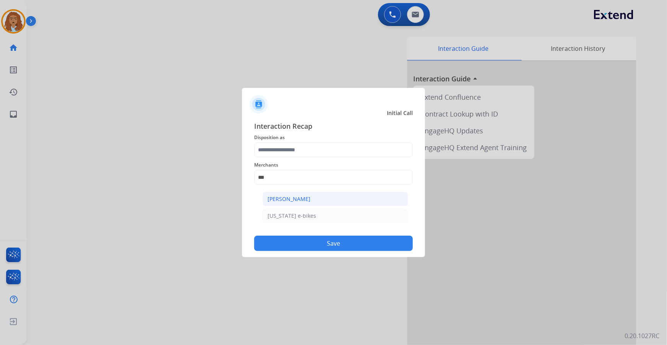
click at [315, 198] on li "[PERSON_NAME]" at bounding box center [336, 199] width 146 height 15
type input "**********"
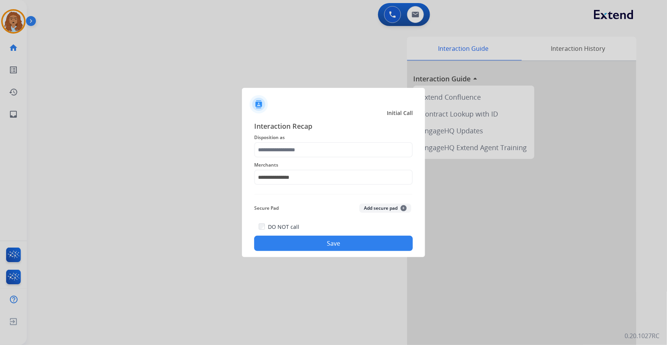
click at [313, 245] on button "Save" at bounding box center [333, 243] width 159 height 15
click at [316, 152] on input "text" at bounding box center [333, 149] width 159 height 15
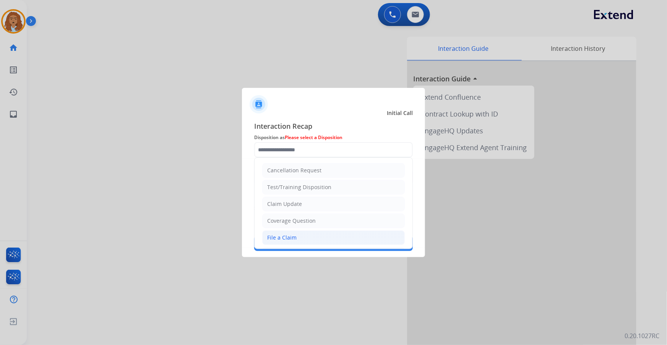
click at [300, 237] on li "File a Claim" at bounding box center [333, 238] width 143 height 15
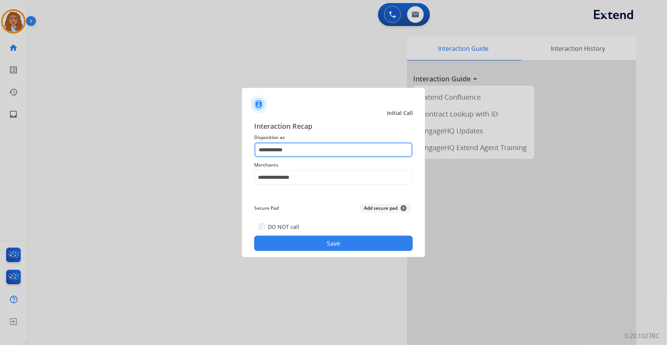
click at [296, 149] on input "**********" at bounding box center [333, 149] width 159 height 15
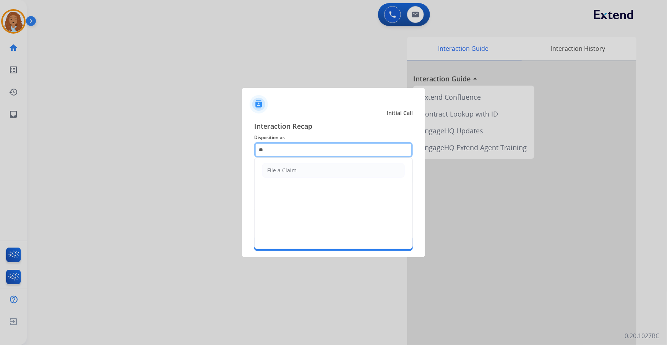
type input "*"
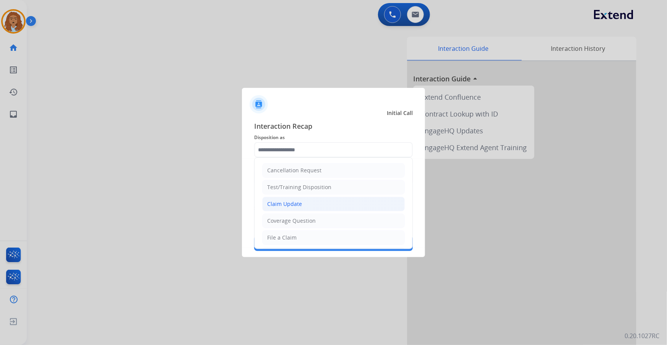
click at [310, 204] on li "Claim Update" at bounding box center [333, 204] width 143 height 15
type input "**********"
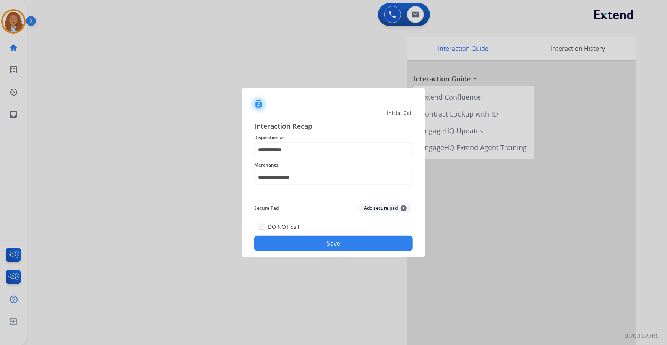
click at [309, 241] on button "Save" at bounding box center [333, 243] width 159 height 15
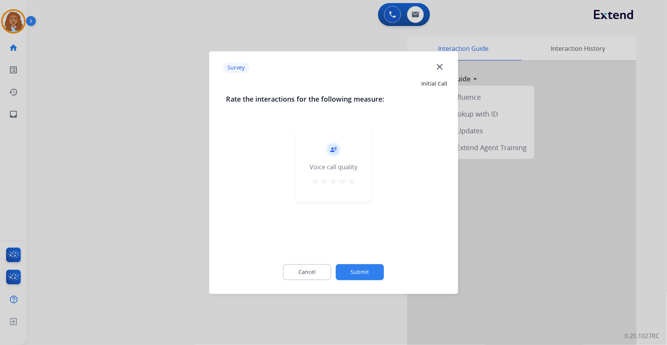
click at [358, 271] on button "Submit" at bounding box center [360, 272] width 48 height 16
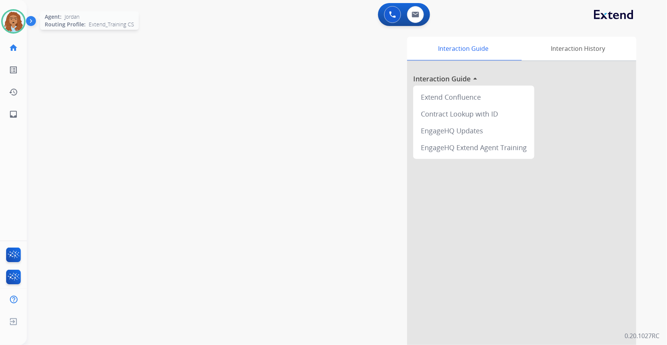
click at [13, 20] on img at bounding box center [13, 21] width 21 height 21
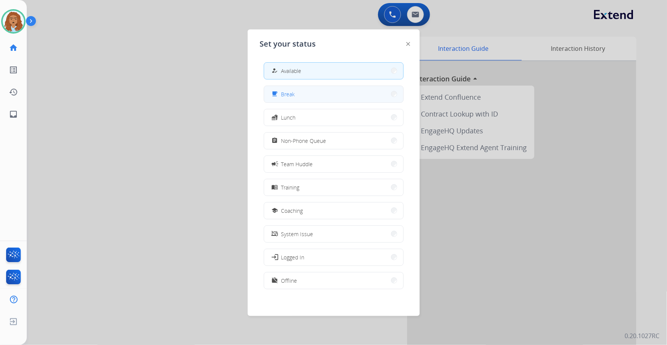
click at [288, 90] on span "Break" at bounding box center [288, 94] width 14 height 8
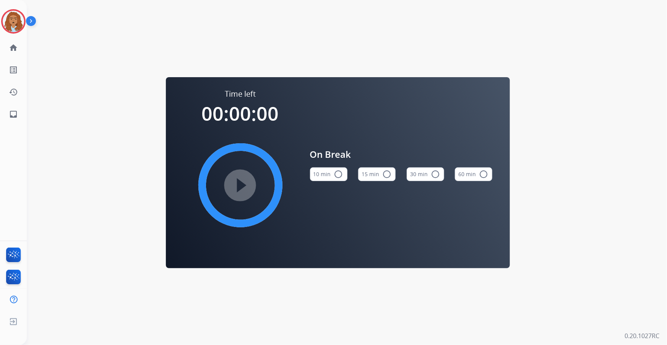
click at [288, 90] on div "Time left 00:00:00 play_circle_filled" at bounding box center [240, 168] width 115 height 158
click at [6, 30] on div at bounding box center [13, 21] width 24 height 24
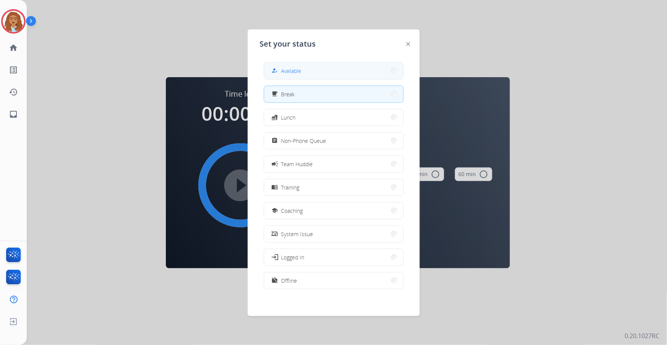
click at [313, 70] on button "how_to_reg Available" at bounding box center [333, 71] width 139 height 16
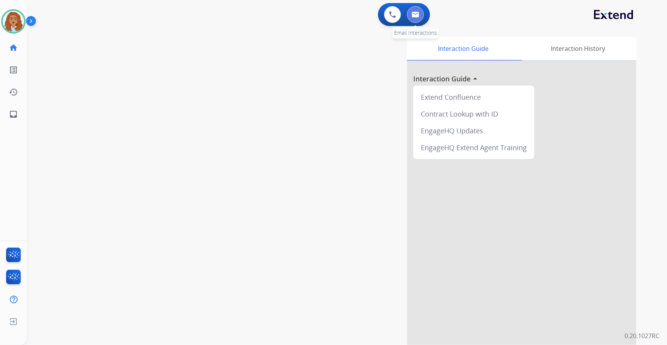
click at [415, 14] on img at bounding box center [416, 14] width 8 height 6
select select "**********"
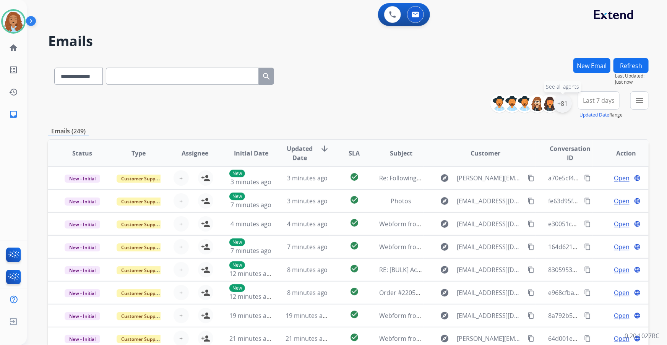
click at [563, 102] on div "+81" at bounding box center [563, 103] width 18 height 18
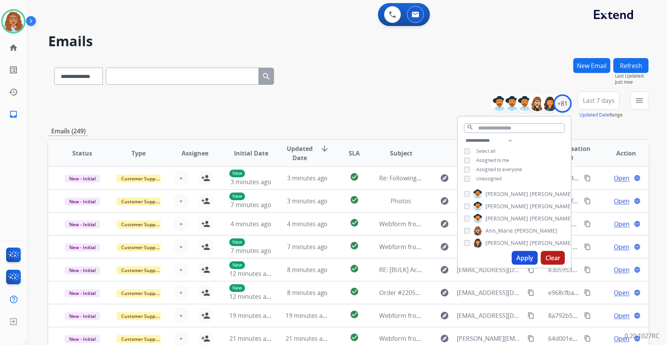
click at [463, 175] on div "**********" at bounding box center [514, 160] width 113 height 49
click at [521, 254] on button "Apply" at bounding box center [525, 258] width 26 height 14
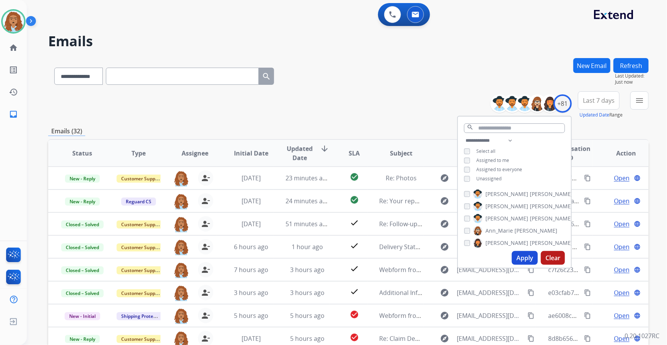
click at [403, 98] on div "**********" at bounding box center [348, 105] width 601 height 28
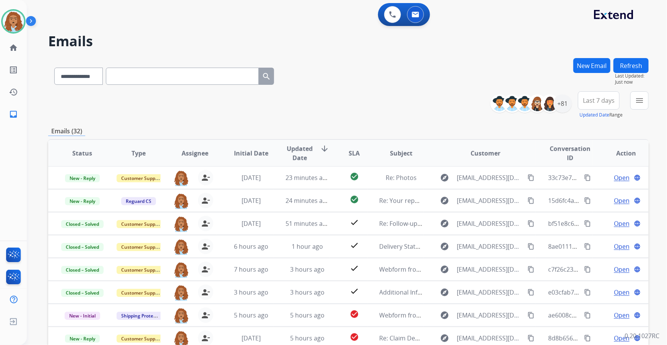
scroll to position [90, 0]
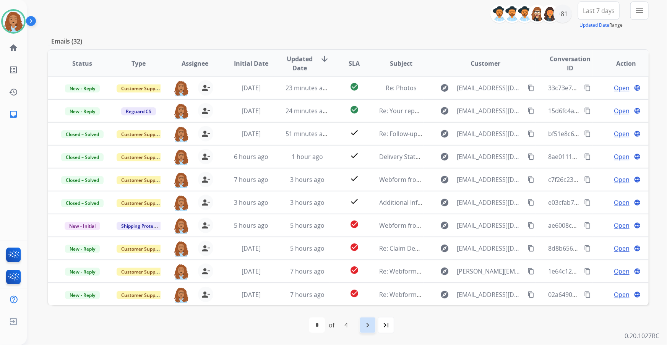
click at [365, 329] on mat-icon "navigate_next" at bounding box center [367, 325] width 9 height 9
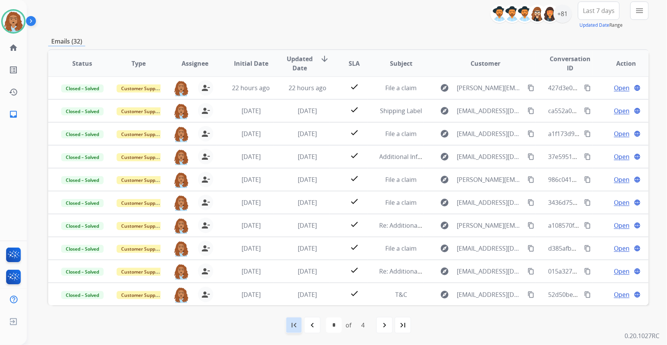
click at [296, 329] on mat-icon "first_page" at bounding box center [293, 325] width 9 height 9
select select "*"
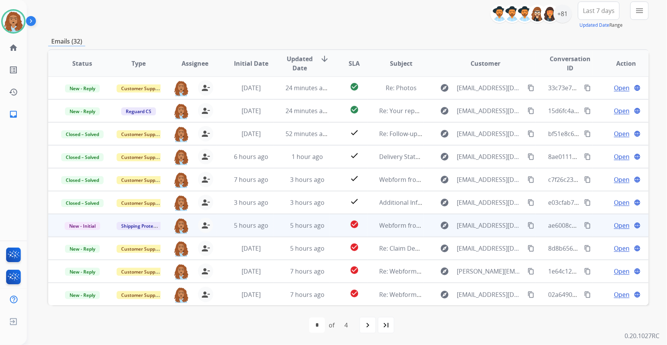
click at [614, 227] on span "Open" at bounding box center [622, 225] width 16 height 9
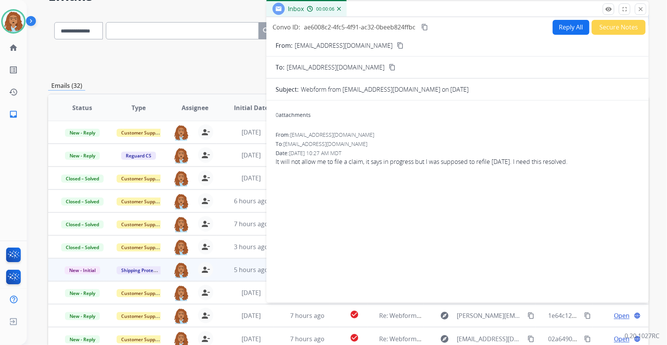
scroll to position [0, 0]
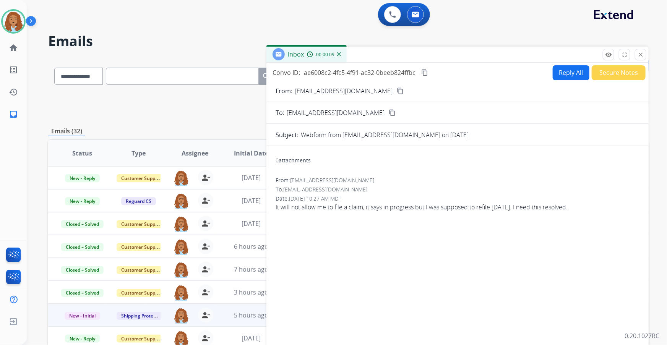
click at [553, 73] on button "Reply All" at bounding box center [571, 72] width 37 height 15
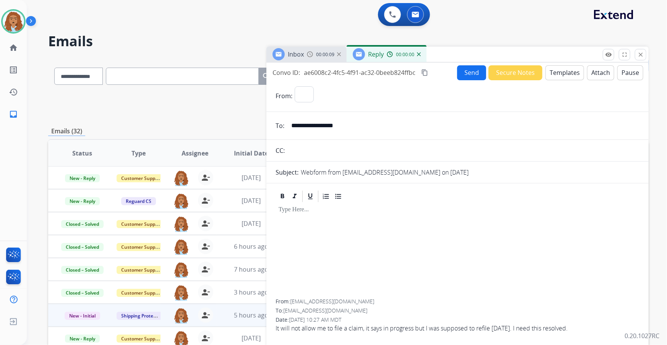
select select "**********"
click at [319, 215] on div "To enrich screen reader interactions, please activate Accessibility in Grammarl…" at bounding box center [458, 251] width 364 height 96
drag, startPoint x: 319, startPoint y: 215, endPoint x: 551, endPoint y: 70, distance: 273.6
click at [551, 70] on button "Templates" at bounding box center [565, 72] width 39 height 15
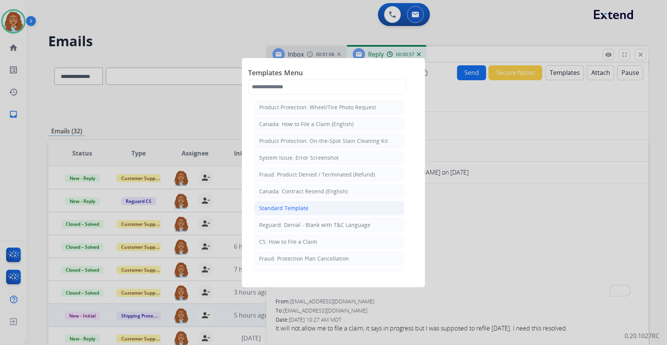
click at [321, 205] on li "Standard Template" at bounding box center [329, 208] width 150 height 15
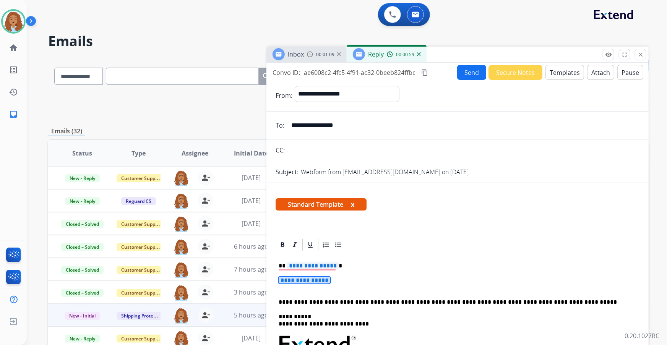
click at [289, 284] on span "**********" at bounding box center [305, 280] width 52 height 7
click at [279, 281] on span "**********" at bounding box center [305, 280] width 52 height 7
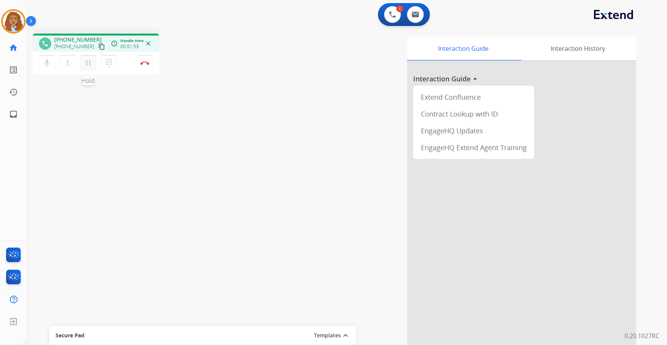
click at [83, 68] on button "pause Hold" at bounding box center [88, 63] width 16 height 16
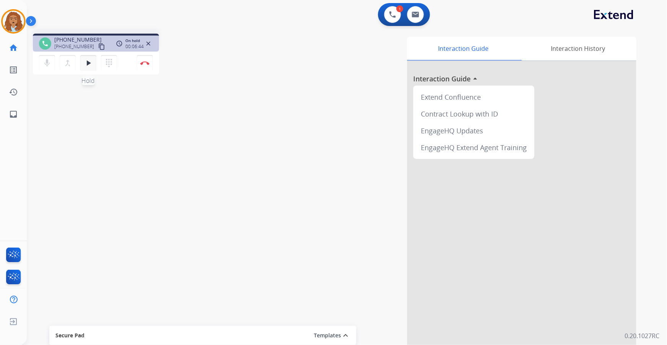
click at [87, 66] on mat-icon "play_arrow" at bounding box center [88, 63] width 9 height 9
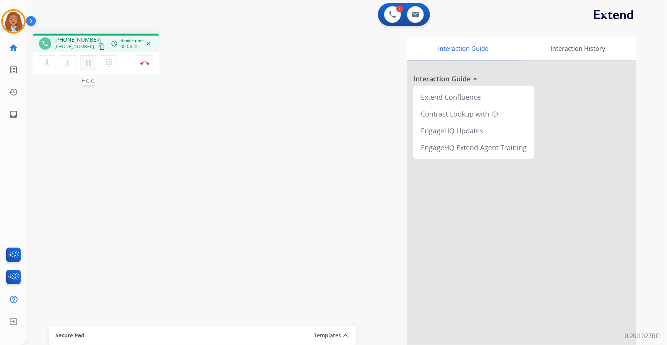
click at [88, 67] on mat-icon "pause" at bounding box center [88, 63] width 9 height 9
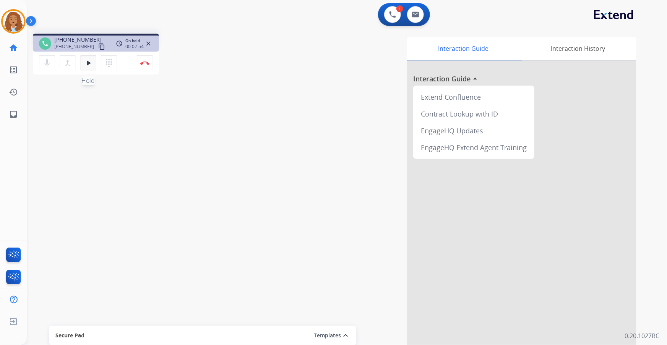
click at [88, 64] on mat-icon "play_arrow" at bounding box center [88, 63] width 9 height 9
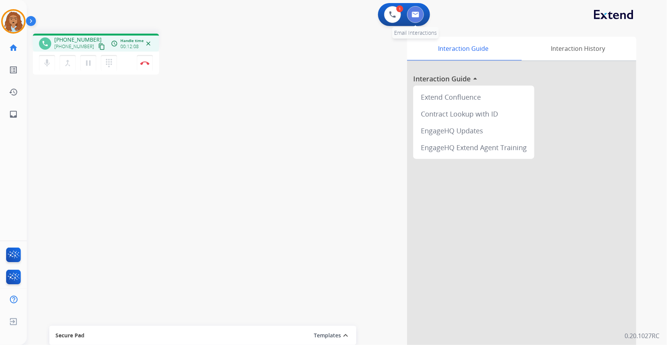
click at [412, 16] on img at bounding box center [416, 14] width 8 height 6
select select "**********"
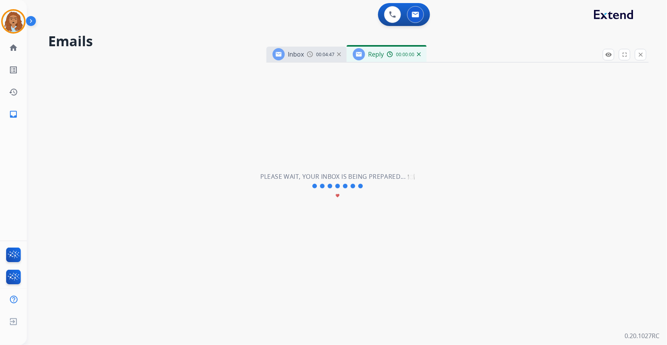
select select "**********"
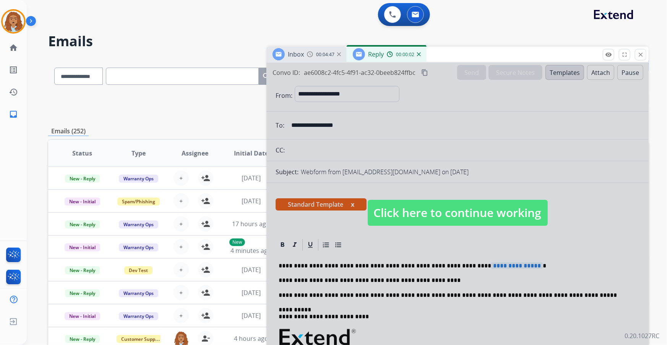
click at [425, 218] on span "Click here to continue working" at bounding box center [458, 213] width 180 height 26
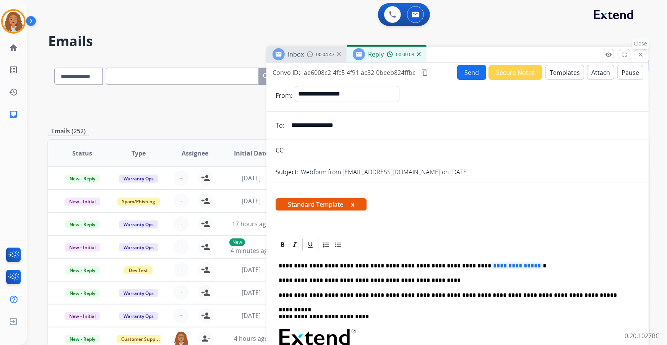
click at [642, 59] on button "close Close" at bounding box center [640, 54] width 11 height 11
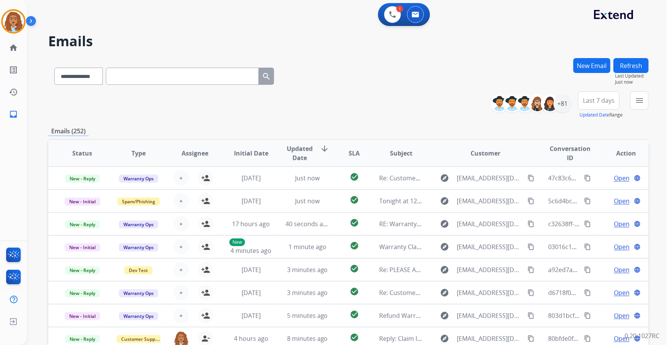
click at [593, 66] on button "New Email" at bounding box center [592, 65] width 37 height 15
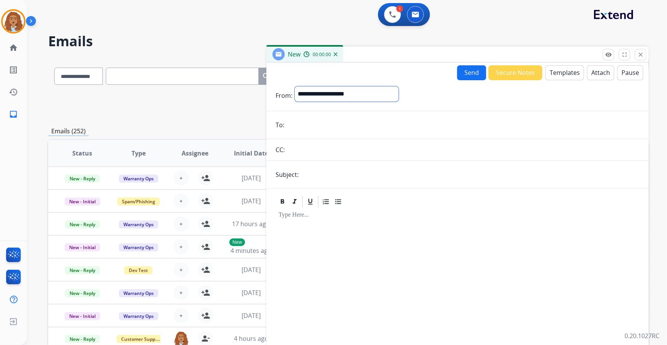
click at [355, 95] on select "**********" at bounding box center [347, 93] width 104 height 15
select select "**********"
click at [295, 86] on select "**********" at bounding box center [347, 93] width 104 height 15
click at [298, 125] on input "email" at bounding box center [463, 125] width 353 height 15
paste input "**********"
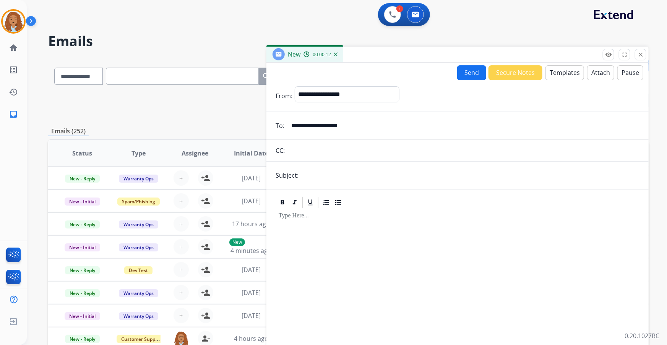
type input "**********"
click at [336, 182] on input "text" at bounding box center [470, 175] width 339 height 15
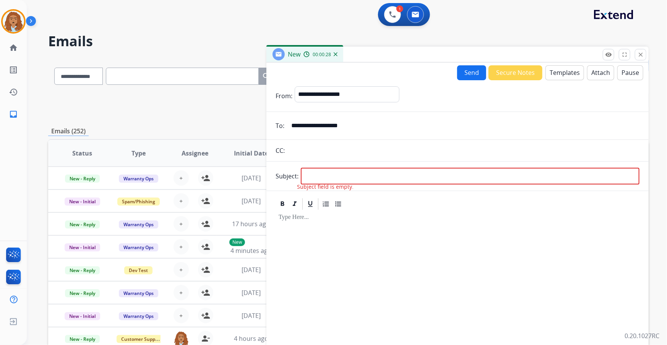
click at [599, 76] on button "Attach" at bounding box center [600, 72] width 27 height 15
click at [556, 72] on button "Templates" at bounding box center [565, 72] width 39 height 15
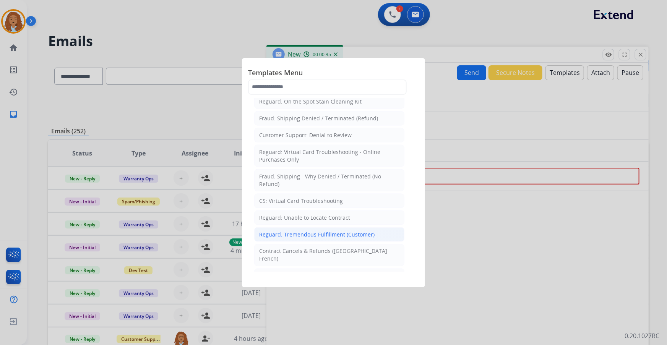
scroll to position [765, 0]
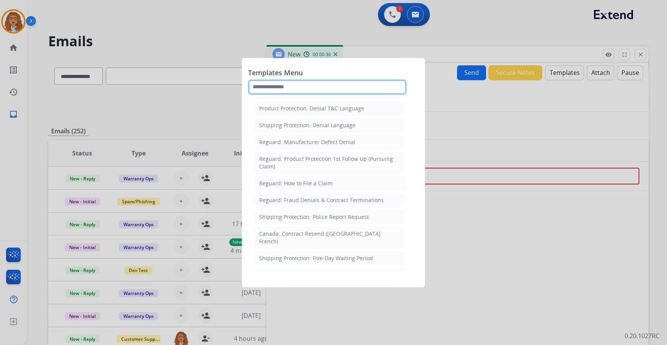
click at [298, 83] on input "text" at bounding box center [327, 87] width 159 height 15
type input "*"
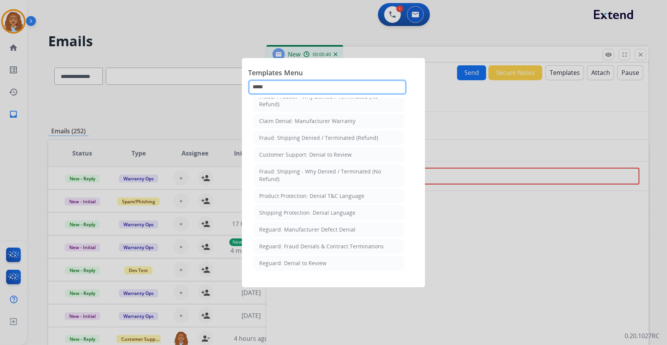
scroll to position [0, 0]
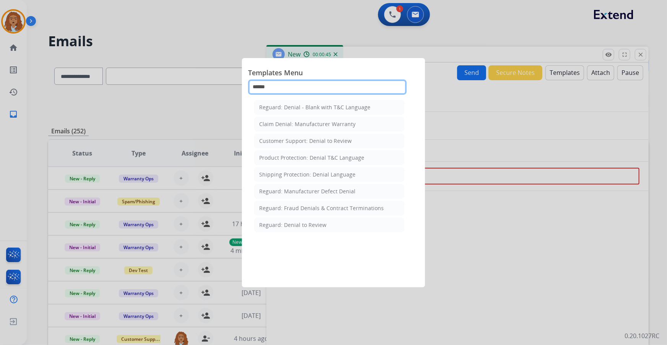
type input "******"
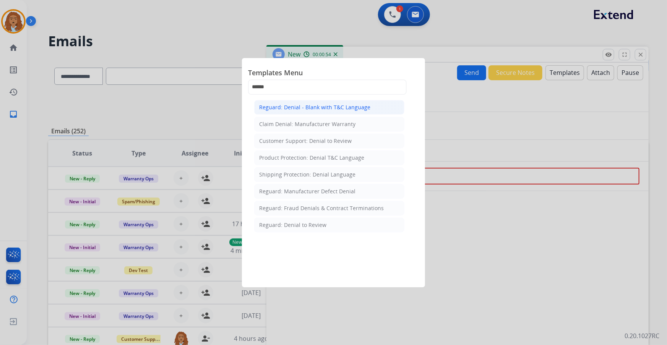
click at [340, 106] on div "Reguard: Denial - Blank with T&C Language" at bounding box center [314, 108] width 111 height 8
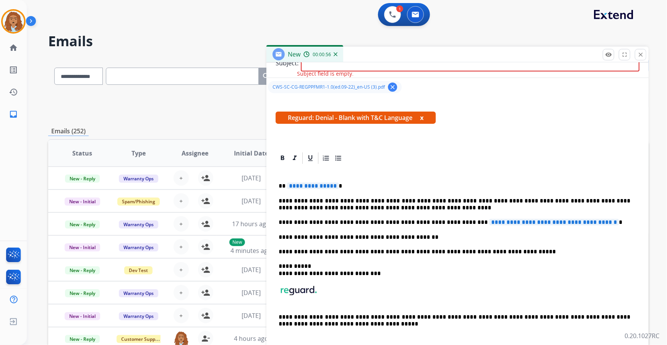
scroll to position [120, 0]
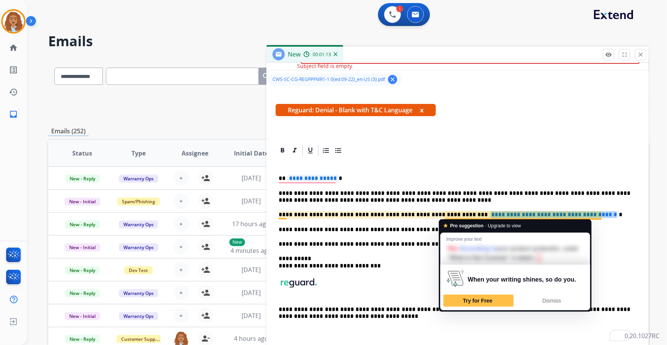
drag, startPoint x: 447, startPoint y: 213, endPoint x: 598, endPoint y: 216, distance: 150.3
click at [598, 216] on span "**********" at bounding box center [554, 214] width 130 height 7
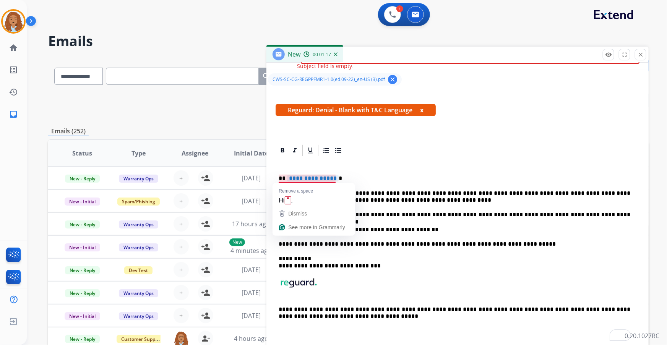
click at [332, 179] on span "**********" at bounding box center [313, 178] width 52 height 7
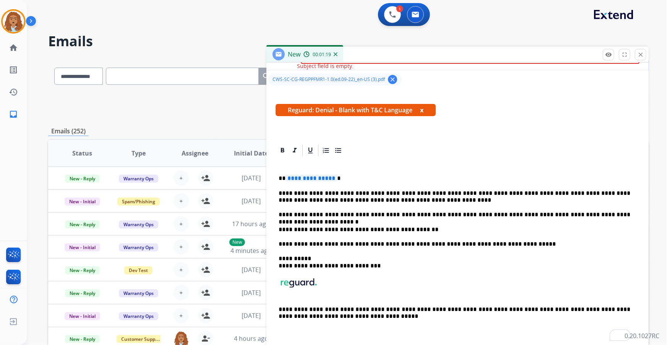
click at [332, 179] on span "**********" at bounding box center [312, 178] width 52 height 7
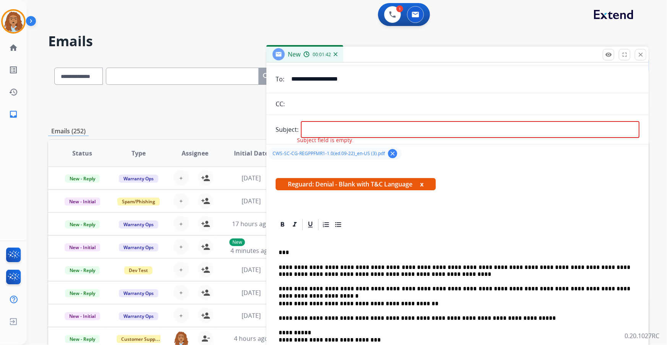
scroll to position [0, 0]
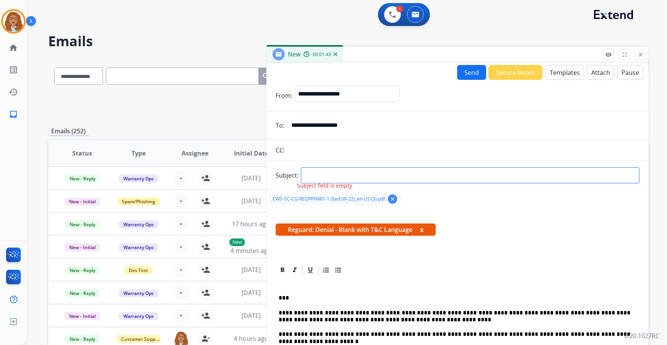
click at [318, 171] on input "text" at bounding box center [470, 175] width 339 height 16
type input "***"
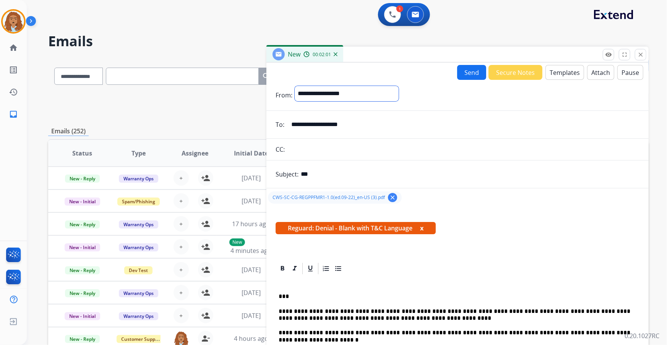
click at [399, 98] on select "**********" at bounding box center [347, 93] width 104 height 15
click at [295, 86] on select "**********" at bounding box center [347, 93] width 104 height 15
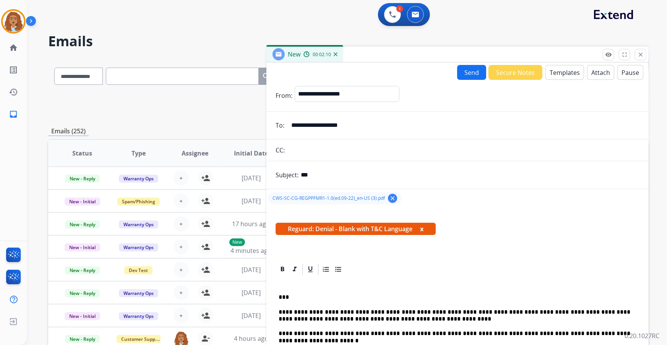
click at [470, 72] on button "Send" at bounding box center [471, 72] width 29 height 15
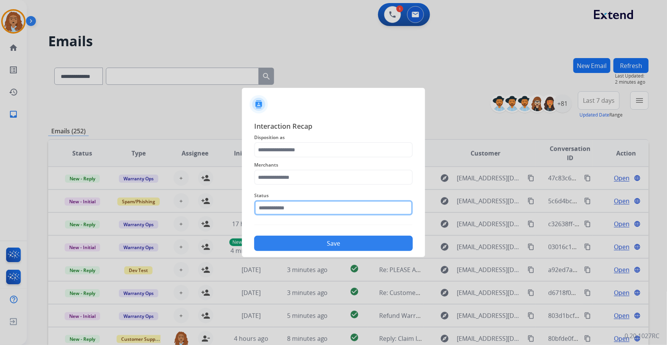
click at [303, 212] on input "text" at bounding box center [333, 207] width 159 height 15
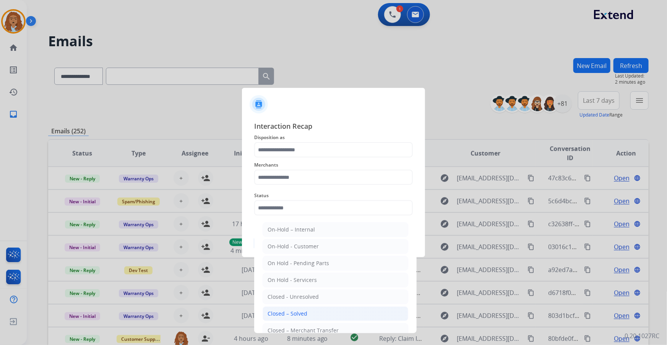
click at [320, 314] on li "Closed – Solved" at bounding box center [336, 314] width 146 height 15
type input "**********"
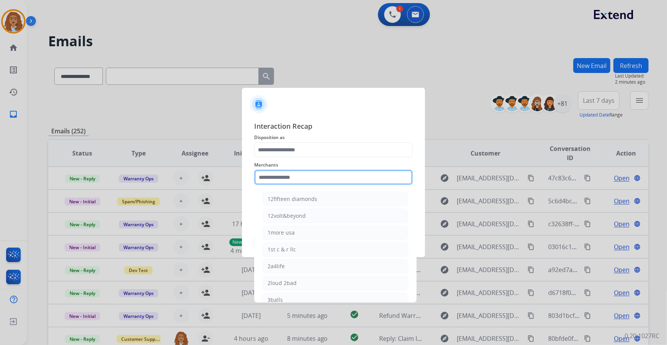
click at [305, 183] on input "text" at bounding box center [333, 177] width 159 height 15
type input "*"
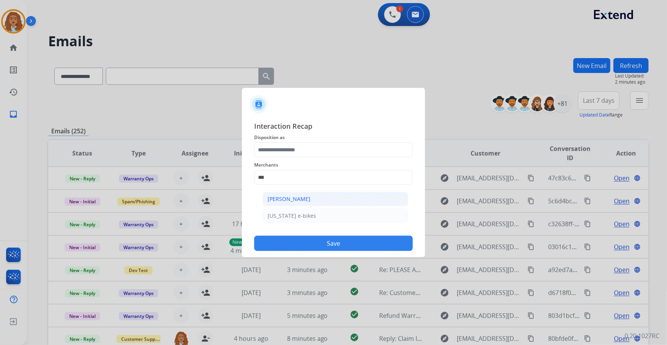
click at [333, 200] on li "[PERSON_NAME]" at bounding box center [336, 199] width 146 height 15
type input "**********"
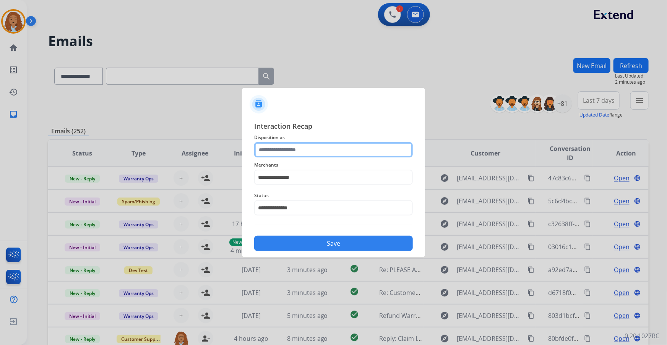
click at [299, 150] on input "text" at bounding box center [333, 149] width 159 height 15
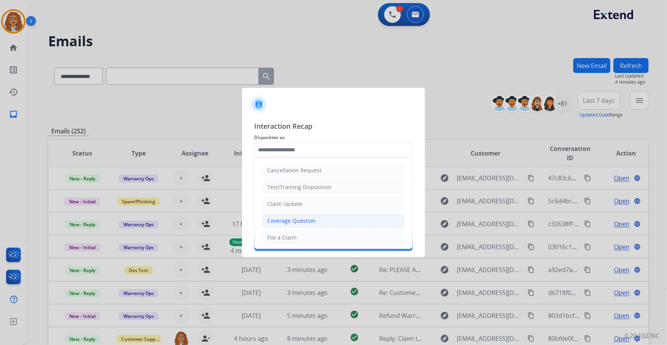
click at [314, 220] on div "Coverage Question" at bounding box center [291, 221] width 49 height 8
type input "**********"
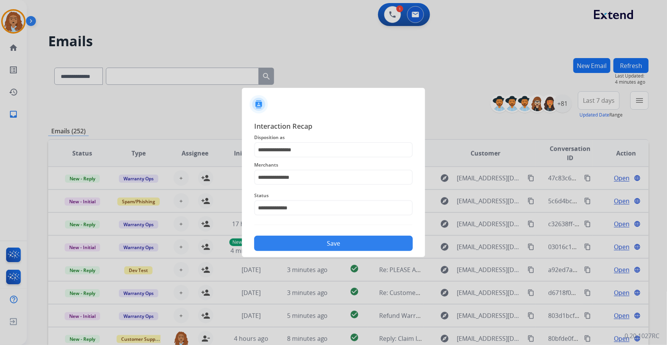
click at [341, 239] on button "Save" at bounding box center [333, 243] width 159 height 15
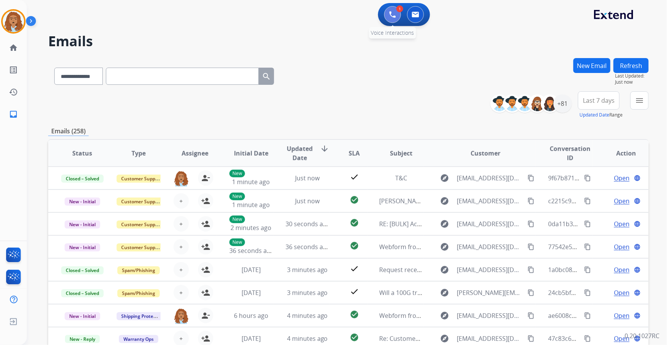
click at [387, 15] on button at bounding box center [392, 14] width 17 height 17
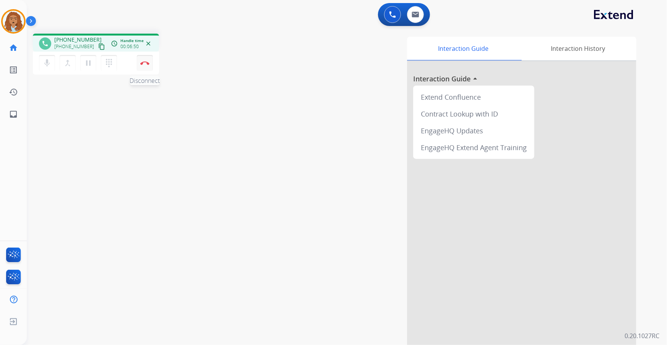
click at [137, 63] on div "mic Mute merge_type Bridge pause Hold dialpad Dialpad Disconnect" at bounding box center [96, 63] width 126 height 23
click at [143, 62] on img at bounding box center [144, 63] width 9 height 4
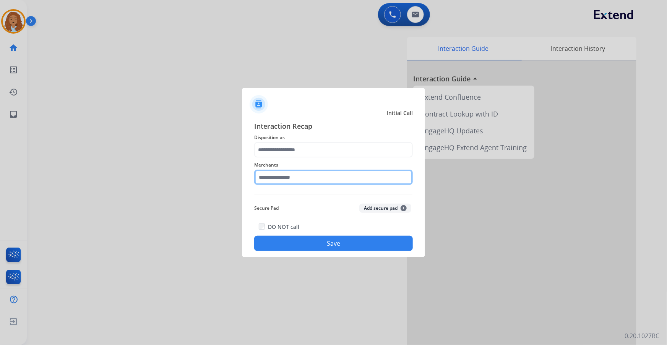
click at [316, 170] on input "text" at bounding box center [333, 177] width 159 height 15
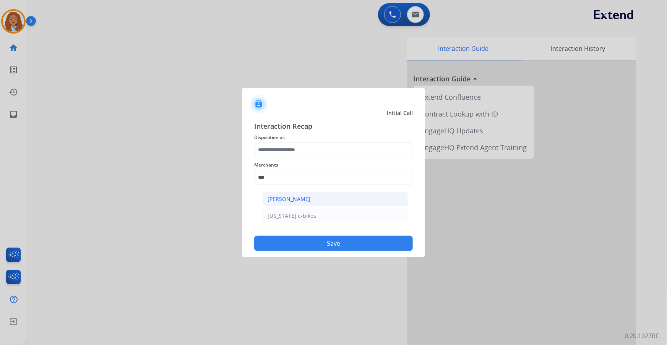
click at [314, 202] on li "[PERSON_NAME]" at bounding box center [336, 199] width 146 height 15
type input "**********"
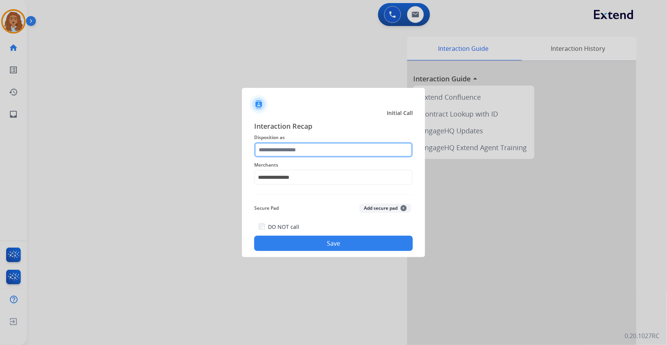
click at [321, 153] on input "text" at bounding box center [333, 149] width 159 height 15
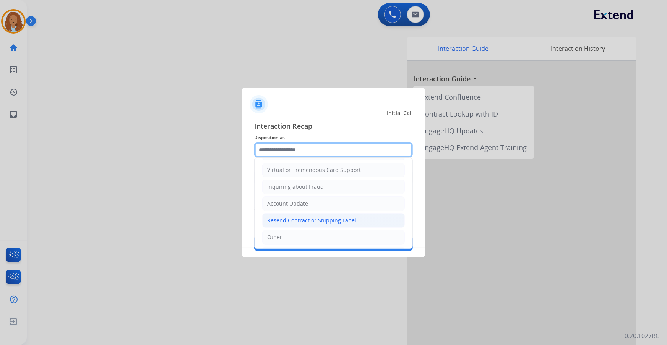
scroll to position [118, 0]
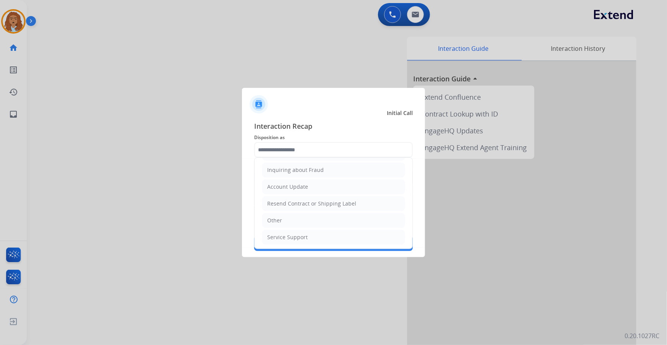
drag, startPoint x: 309, startPoint y: 223, endPoint x: 311, endPoint y: 227, distance: 4.7
click at [309, 223] on li "Other" at bounding box center [333, 220] width 143 height 15
type input "*****"
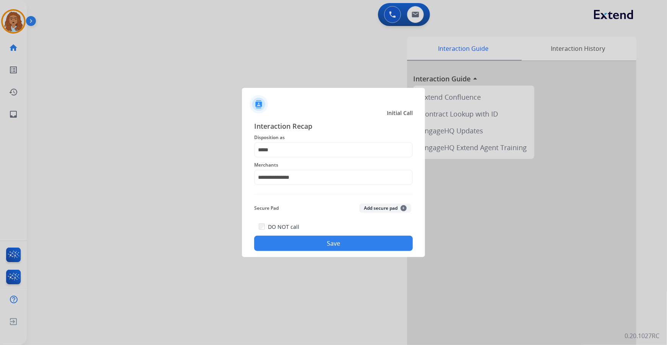
click at [335, 249] on button "Save" at bounding box center [333, 243] width 159 height 15
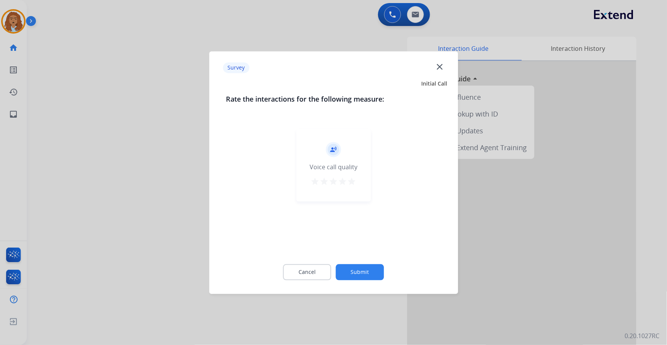
click at [354, 275] on button "Submit" at bounding box center [360, 272] width 48 height 16
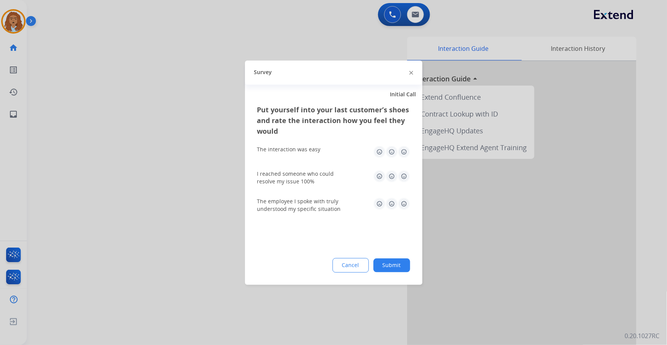
click at [390, 266] on button "Submit" at bounding box center [392, 265] width 37 height 14
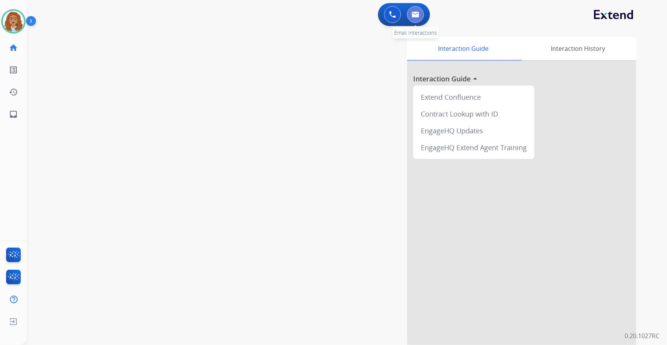
click at [414, 10] on button at bounding box center [415, 14] width 17 height 17
select select "**********"
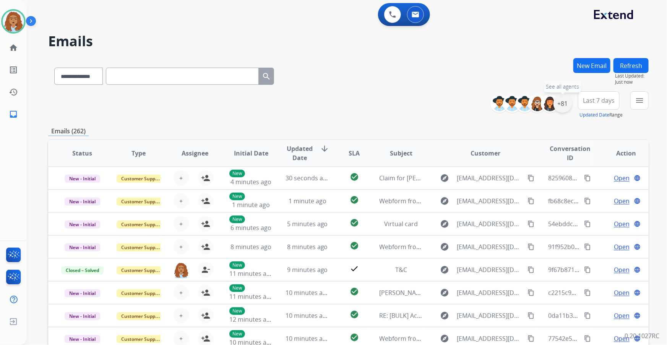
click at [566, 103] on div "+81" at bounding box center [563, 103] width 18 height 18
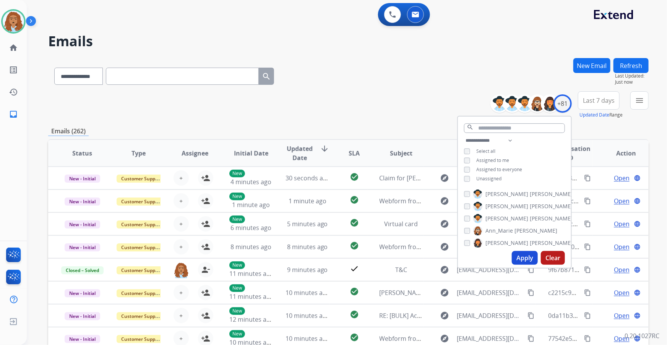
click at [471, 175] on div "**********" at bounding box center [514, 160] width 113 height 49
click at [524, 260] on button "Apply" at bounding box center [525, 258] width 26 height 14
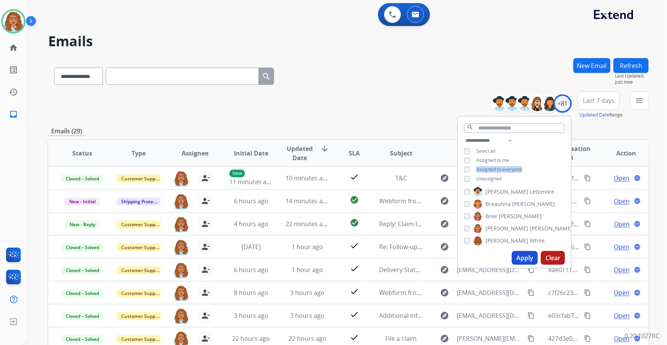
scroll to position [139, 0]
click at [419, 118] on div "**********" at bounding box center [348, 105] width 601 height 28
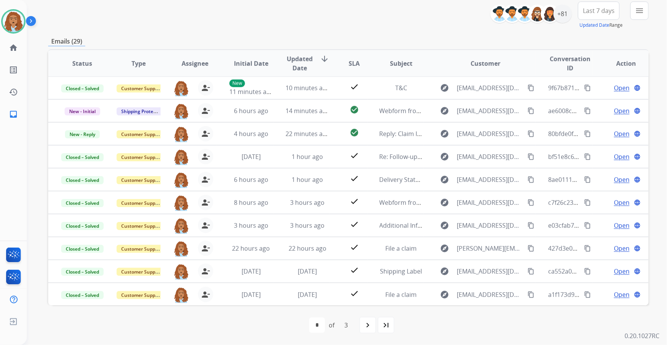
scroll to position [55, 0]
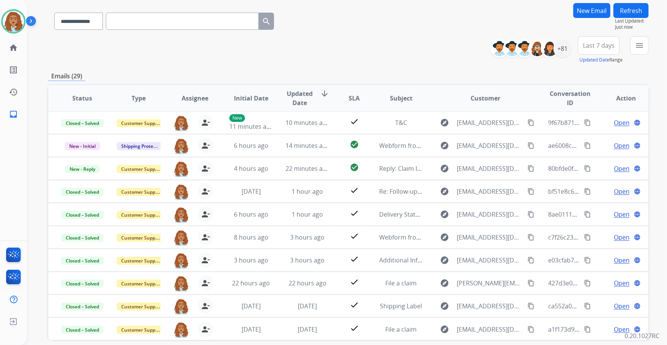
click at [137, 26] on input "text" at bounding box center [182, 21] width 153 height 17
paste input "**********"
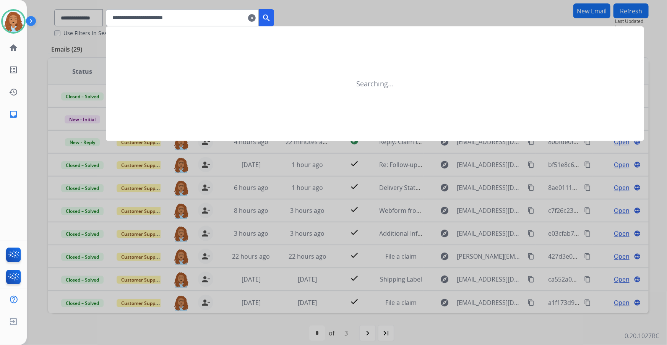
type input "**********"
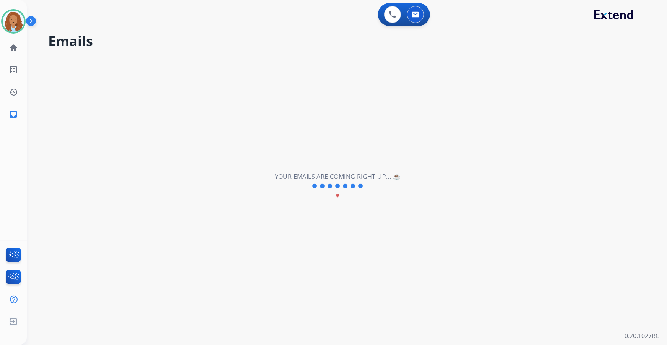
scroll to position [0, 0]
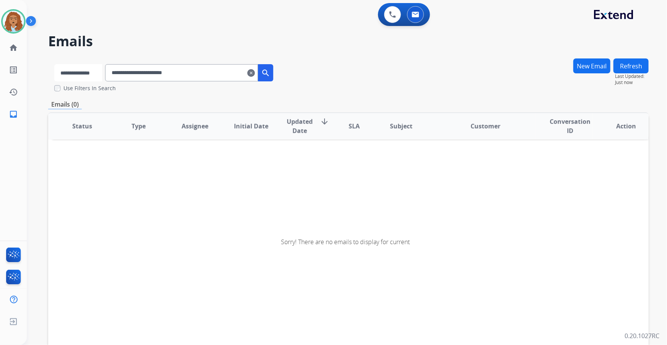
drag, startPoint x: 95, startPoint y: 73, endPoint x: 95, endPoint y: 79, distance: 5.7
click at [95, 73] on select "**********" at bounding box center [78, 72] width 48 height 17
click at [54, 64] on select "**********" at bounding box center [78, 72] width 48 height 17
click at [271, 69] on mat-icon "search" at bounding box center [266, 72] width 9 height 9
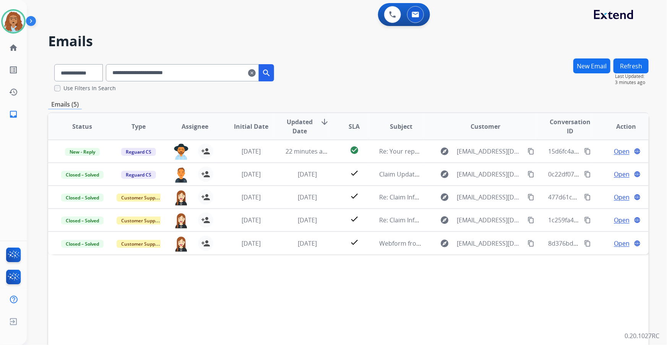
click at [256, 77] on mat-icon "clear" at bounding box center [252, 72] width 8 height 9
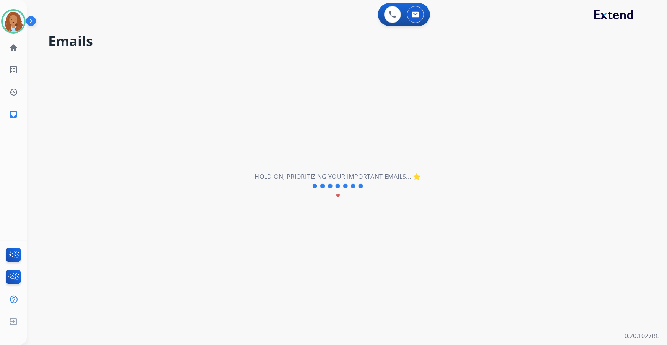
select select "**********"
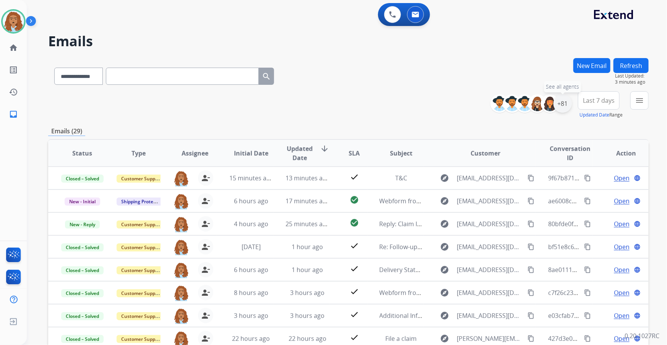
click at [557, 103] on div "+81" at bounding box center [563, 103] width 18 height 18
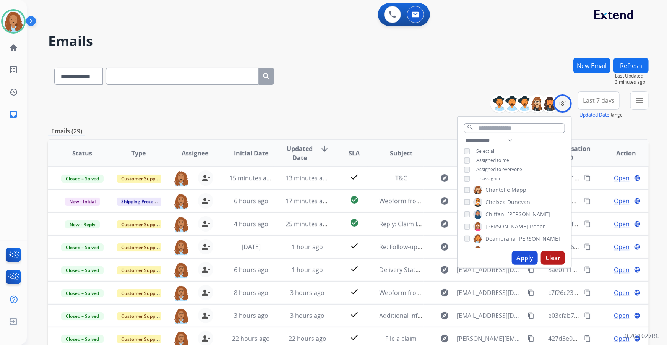
click at [523, 256] on button "Apply" at bounding box center [525, 258] width 26 height 14
click at [9, 27] on img at bounding box center [13, 21] width 21 height 21
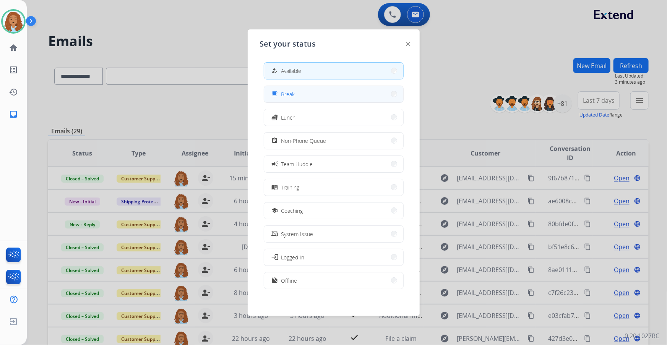
click at [344, 99] on button "free_breakfast Break" at bounding box center [333, 94] width 139 height 16
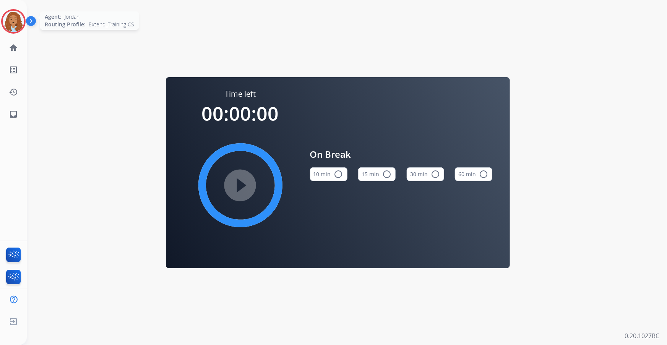
click at [14, 18] on img at bounding box center [13, 21] width 21 height 21
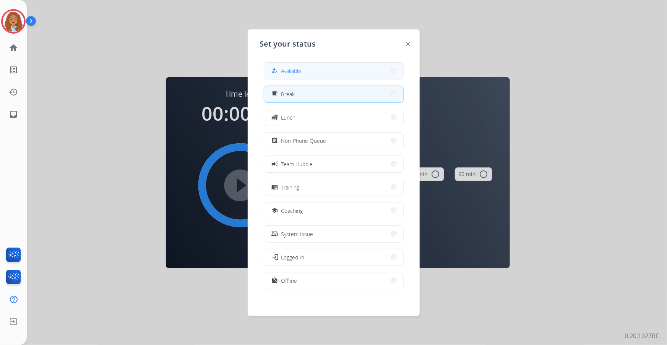
click at [299, 62] on div "how_to_reg Available" at bounding box center [334, 70] width 140 height 17
click at [300, 69] on span "Available" at bounding box center [291, 71] width 20 height 8
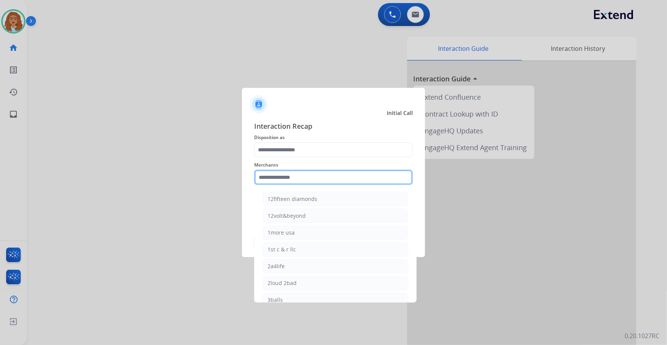
click at [299, 179] on input "text" at bounding box center [333, 177] width 159 height 15
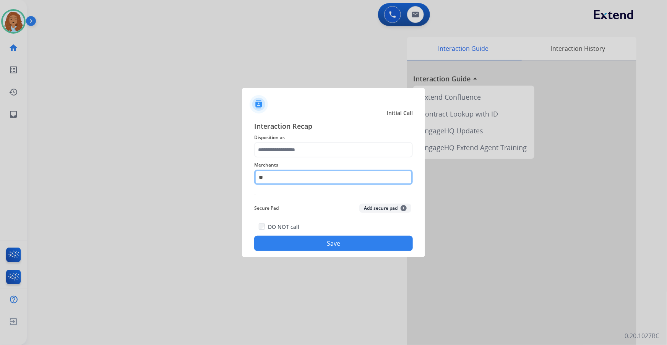
type input "*"
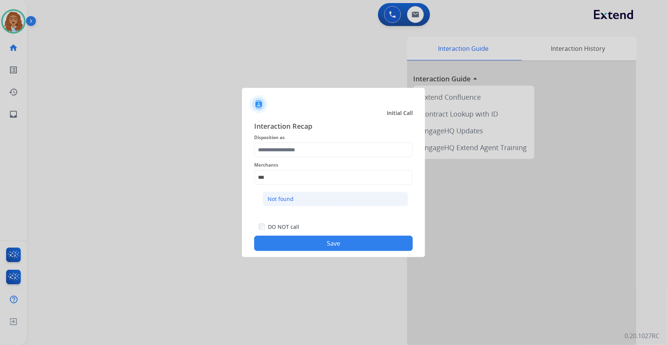
click at [297, 198] on li "Not found" at bounding box center [336, 199] width 146 height 15
type input "*********"
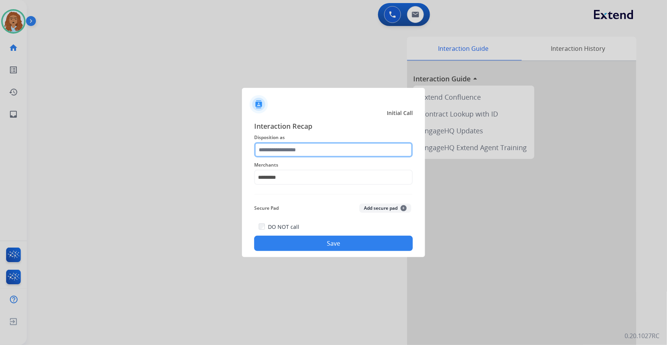
click at [299, 156] on input "text" at bounding box center [333, 149] width 159 height 15
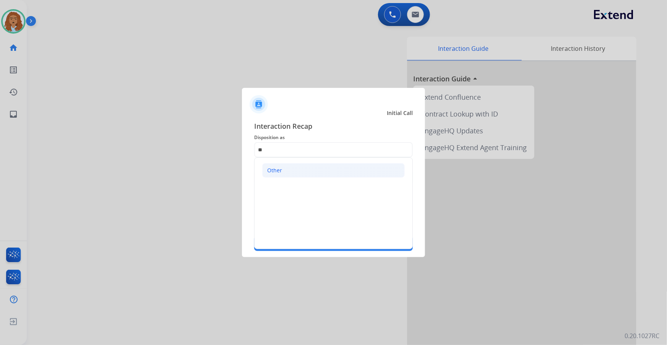
click at [313, 175] on li "Other" at bounding box center [333, 170] width 143 height 15
type input "*****"
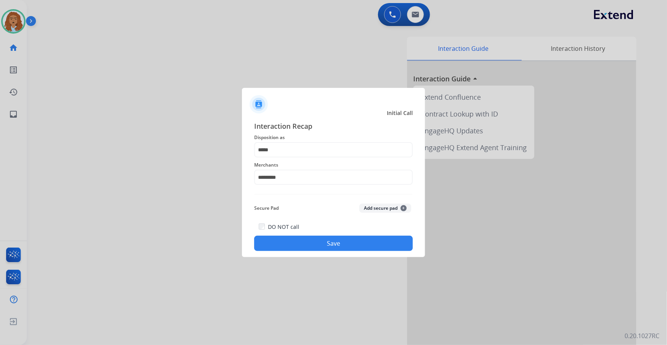
click at [323, 243] on button "Save" at bounding box center [333, 243] width 159 height 15
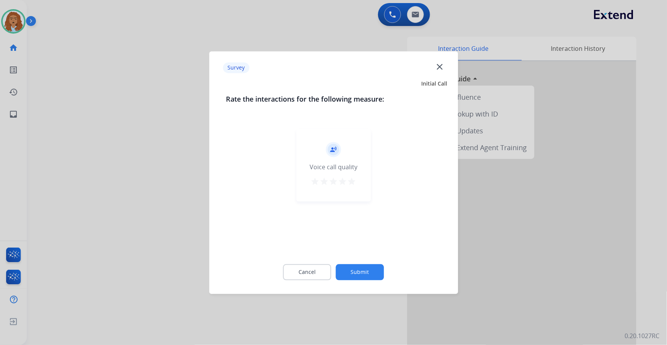
click at [367, 276] on button "Submit" at bounding box center [360, 272] width 48 height 16
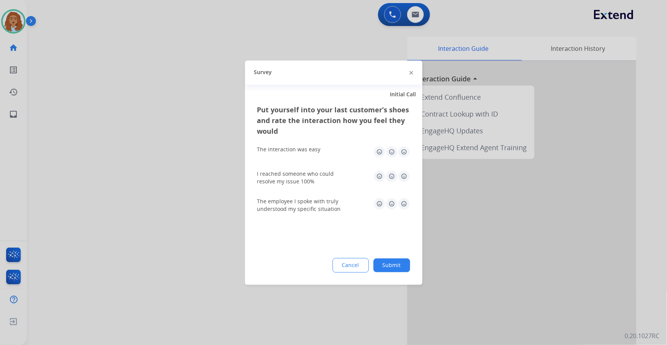
click at [398, 267] on button "Submit" at bounding box center [392, 265] width 37 height 14
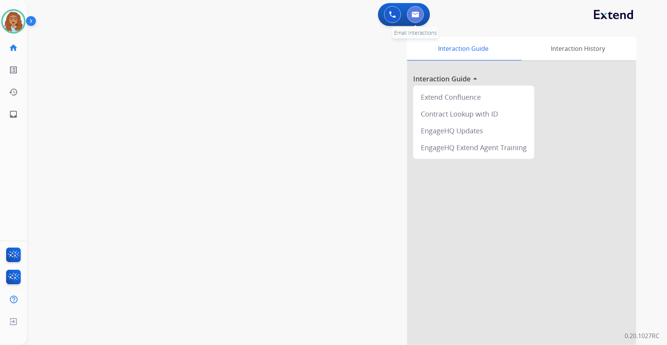
click at [416, 14] on img at bounding box center [416, 14] width 8 height 6
select select "**********"
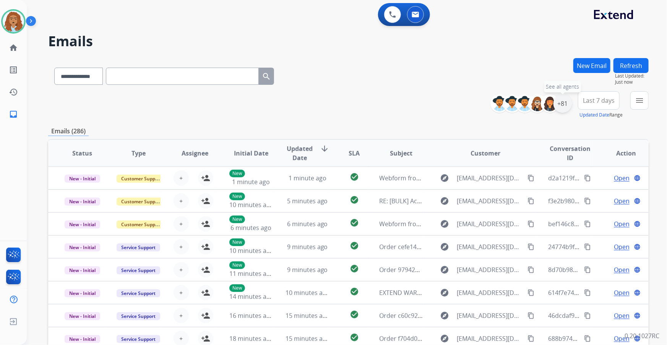
click at [563, 107] on div "+81" at bounding box center [563, 103] width 18 height 18
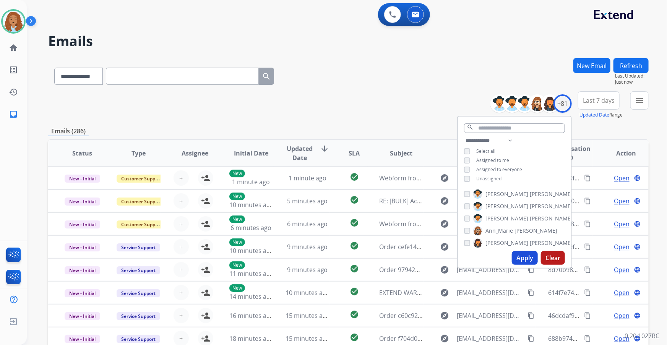
click at [525, 257] on button "Apply" at bounding box center [525, 258] width 26 height 14
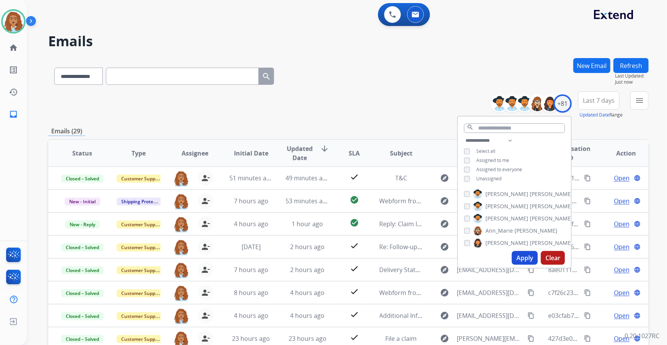
click at [391, 107] on div "**********" at bounding box center [348, 105] width 601 height 28
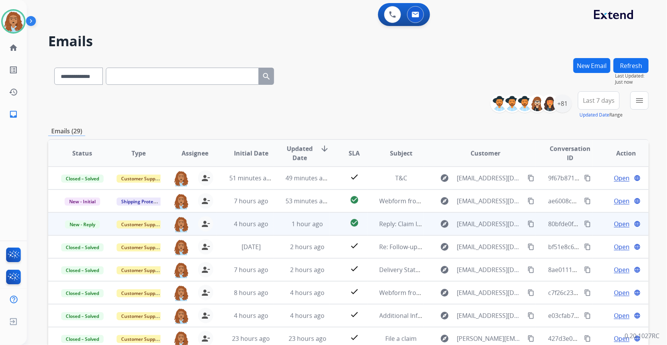
click at [620, 223] on span "Open" at bounding box center [622, 223] width 16 height 9
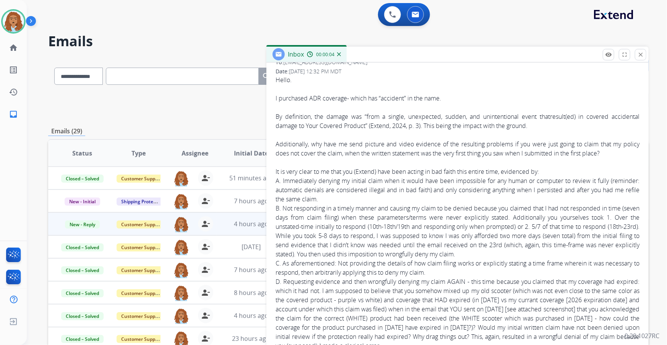
scroll to position [139, 0]
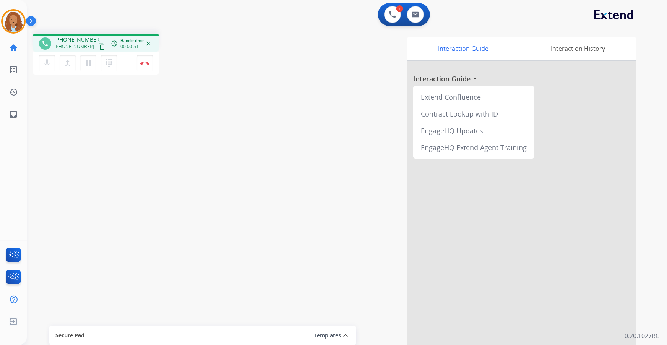
scroll to position [1, 0]
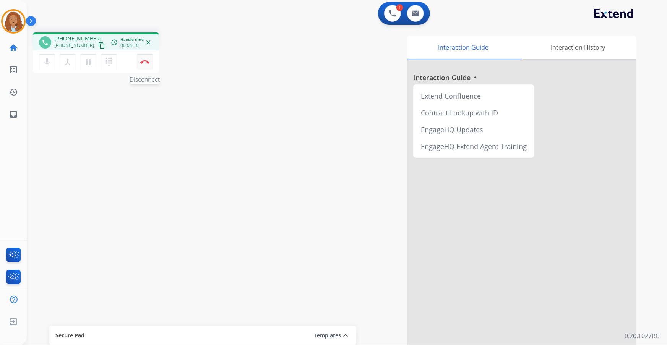
click at [147, 63] on button "Disconnect" at bounding box center [145, 62] width 16 height 16
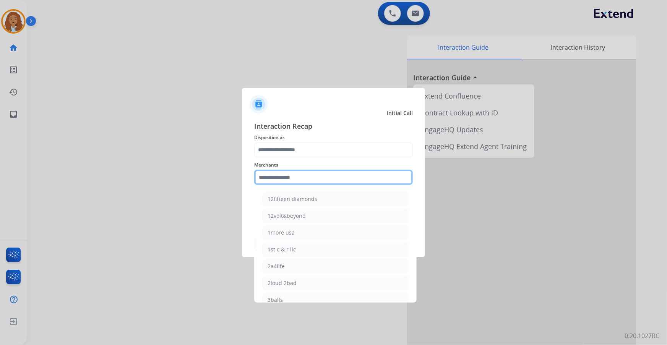
click at [292, 184] on input "text" at bounding box center [333, 177] width 159 height 15
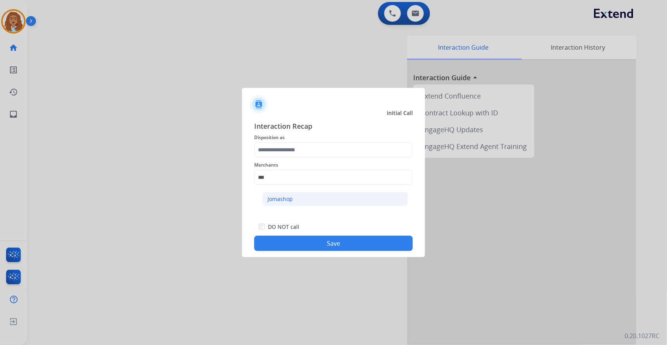
click at [310, 200] on li "Jomashop" at bounding box center [336, 199] width 146 height 15
type input "********"
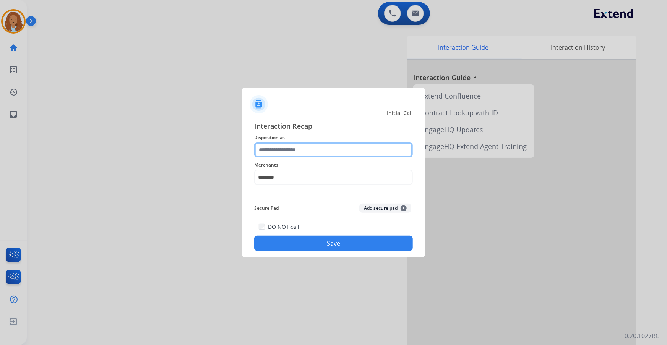
click at [318, 149] on input "text" at bounding box center [333, 149] width 159 height 15
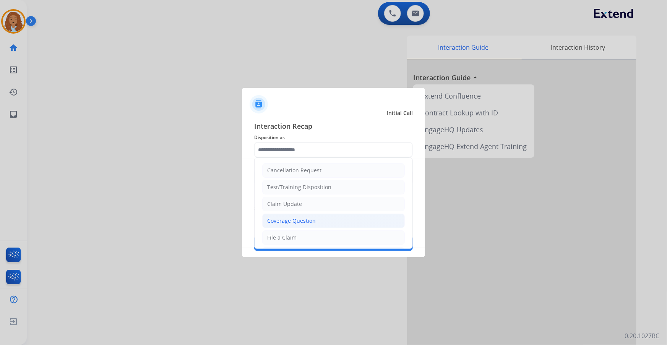
click at [312, 219] on div "Coverage Question" at bounding box center [291, 221] width 49 height 8
type input "**********"
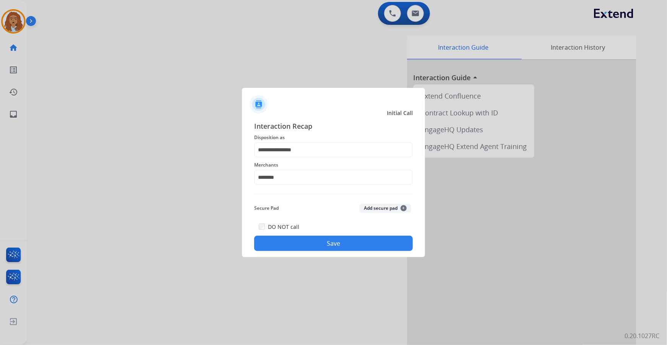
click at [329, 243] on button "Save" at bounding box center [333, 243] width 159 height 15
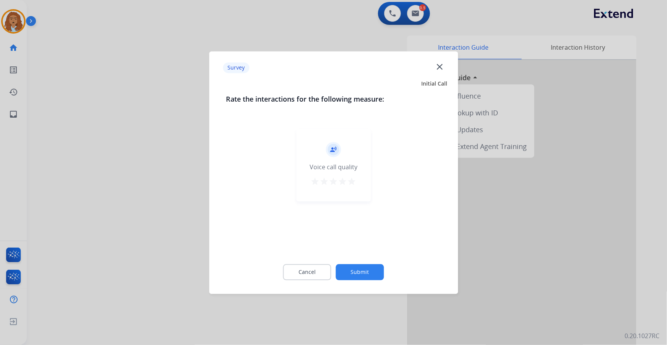
click at [372, 271] on button "Submit" at bounding box center [360, 272] width 48 height 16
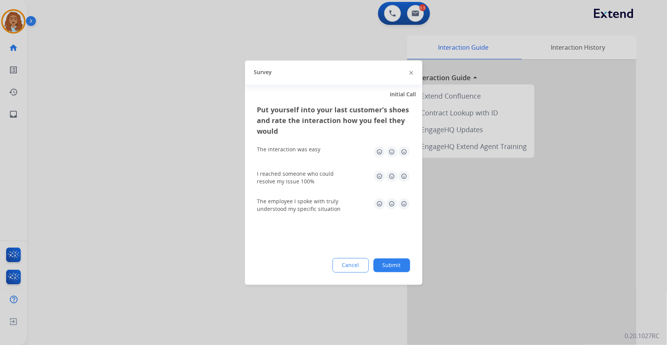
click at [387, 268] on button "Submit" at bounding box center [392, 265] width 37 height 14
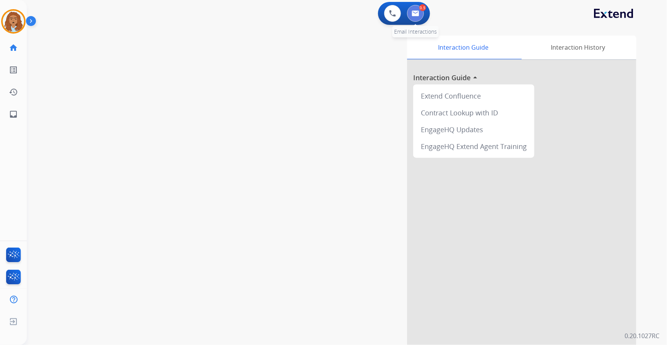
click at [418, 13] on img at bounding box center [416, 13] width 8 height 6
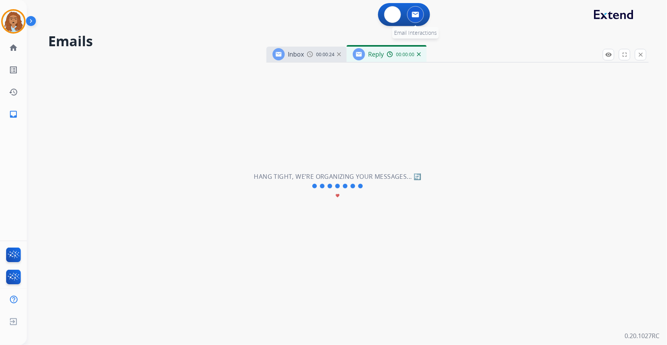
select select "**********"
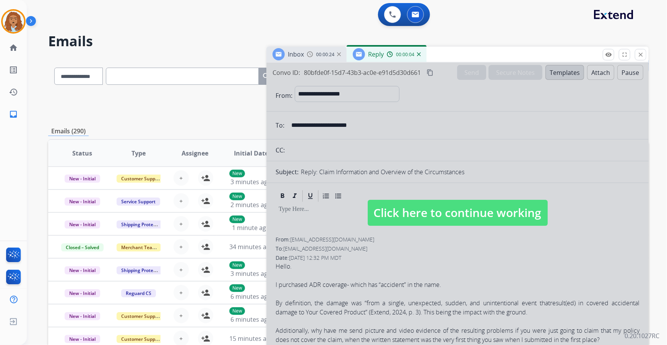
click at [417, 216] on span "Click here to continue working" at bounding box center [458, 213] width 180 height 26
select select
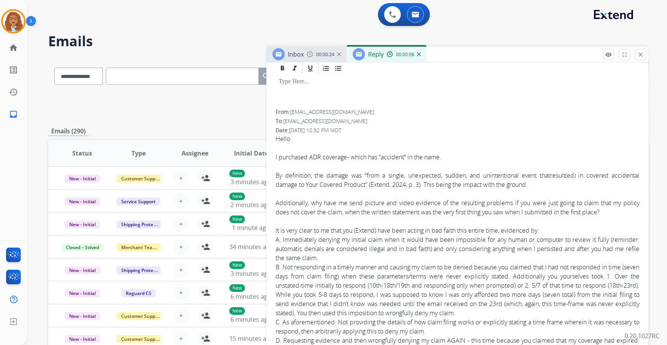
scroll to position [139, 0]
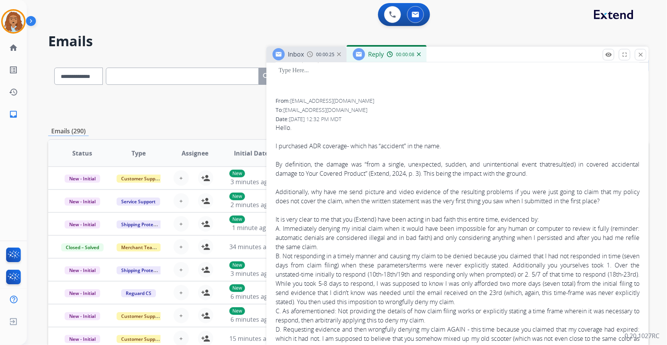
click at [421, 59] on div "Reply 00:00:08" at bounding box center [387, 54] width 80 height 15
click at [419, 54] on img at bounding box center [419, 54] width 4 height 4
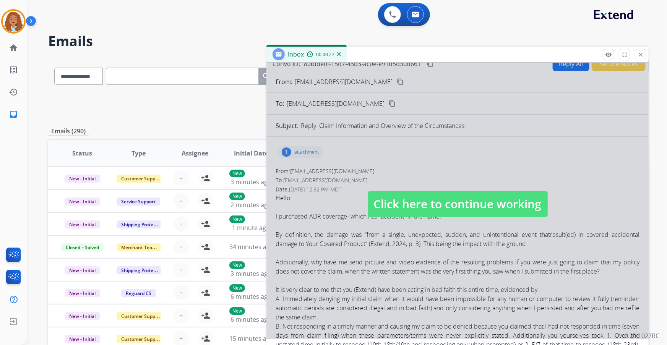
scroll to position [34, 0]
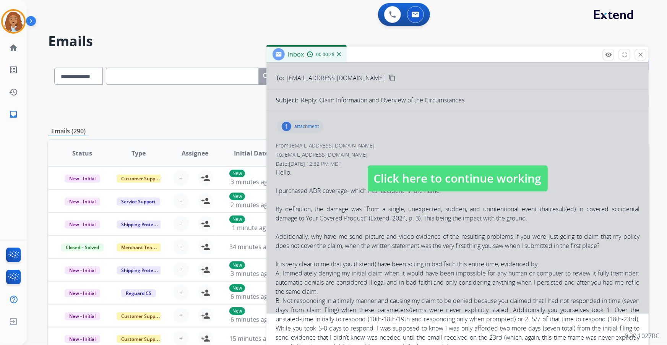
click at [417, 180] on span "Click here to continue working" at bounding box center [458, 179] width 180 height 26
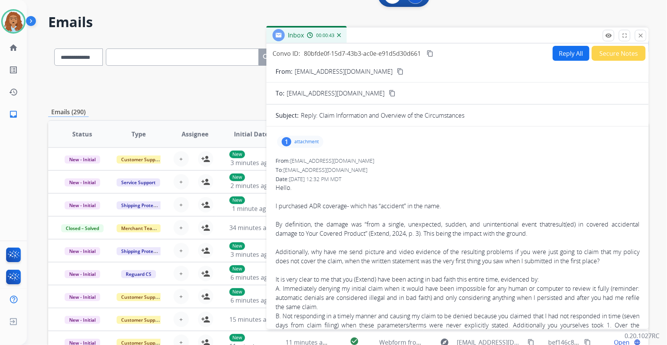
scroll to position [0, 0]
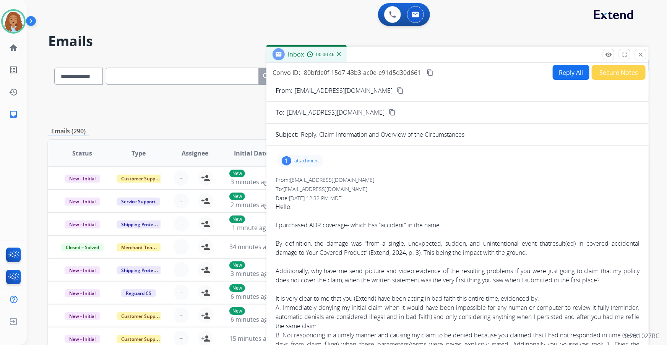
click at [430, 73] on mat-icon "content_copy" at bounding box center [430, 72] width 7 height 7
click at [397, 91] on mat-icon "content_copy" at bounding box center [400, 90] width 7 height 7
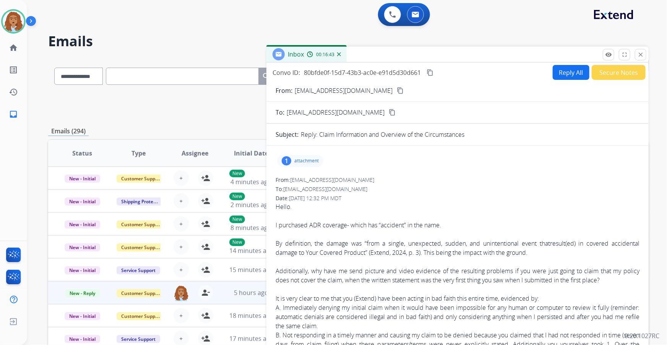
click at [306, 158] on p "attachment" at bounding box center [306, 161] width 24 height 6
click at [337, 178] on p "IMG_0480.png" at bounding box center [342, 180] width 41 height 9
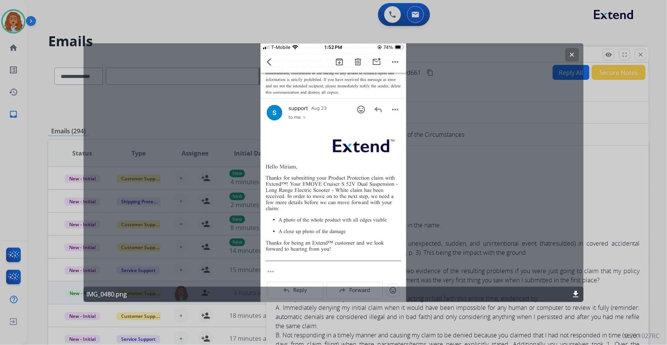
click at [423, 232] on div "clear IMG_0480.png download" at bounding box center [333, 172] width 501 height 259
drag, startPoint x: 423, startPoint y: 232, endPoint x: 431, endPoint y: 235, distance: 8.1
click at [428, 235] on div "clear IMG_0480.png download" at bounding box center [333, 172] width 501 height 259
click at [574, 54] on mat-icon "clear" at bounding box center [572, 54] width 7 height 7
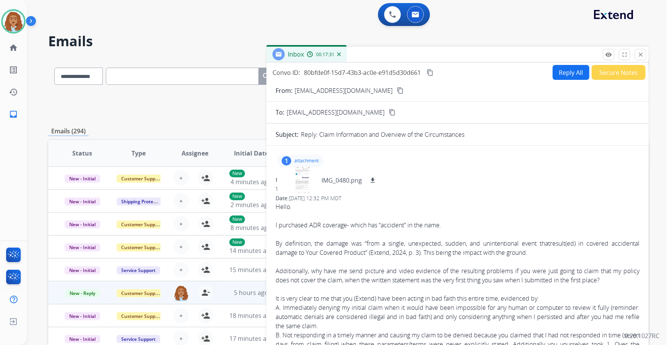
click at [397, 92] on mat-icon "content_copy" at bounding box center [400, 90] width 7 height 7
click at [316, 164] on div "1 attachment IMG_0480.png download" at bounding box center [300, 161] width 46 height 12
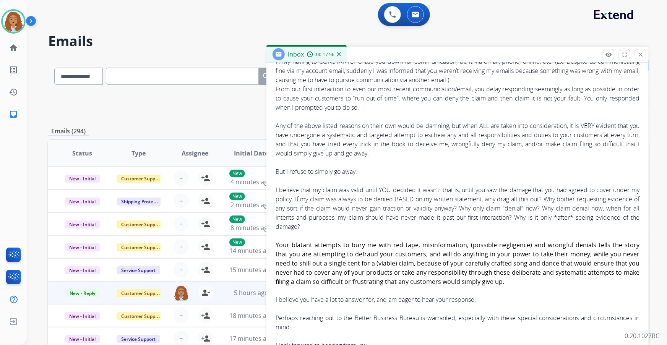
scroll to position [521, 0]
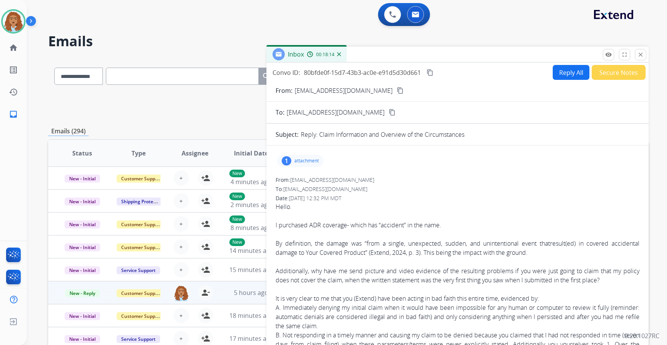
select select "**********"
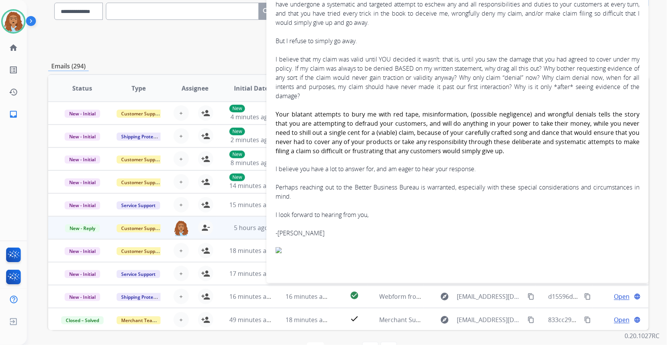
scroll to position [90, 0]
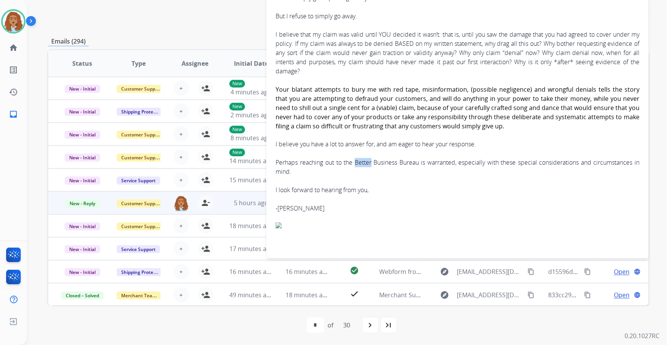
drag, startPoint x: 355, startPoint y: 162, endPoint x: 414, endPoint y: 164, distance: 58.5
click at [405, 163] on div "Perhaps reaching out to the Better Business Bureau is warranted, especially wit…" at bounding box center [458, 167] width 364 height 18
click at [412, 166] on div "Perhaps reaching out to the Better Business Bureau is warranted, especially wit…" at bounding box center [458, 167] width 364 height 18
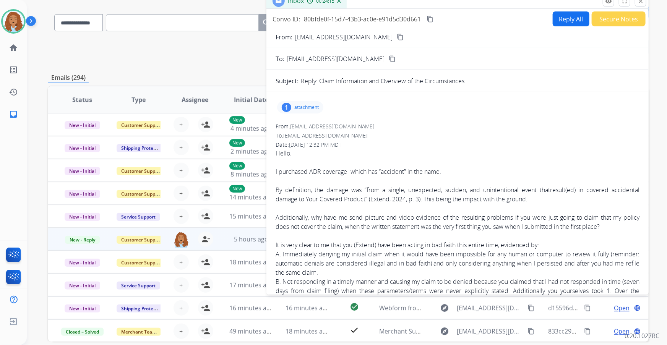
scroll to position [0, 0]
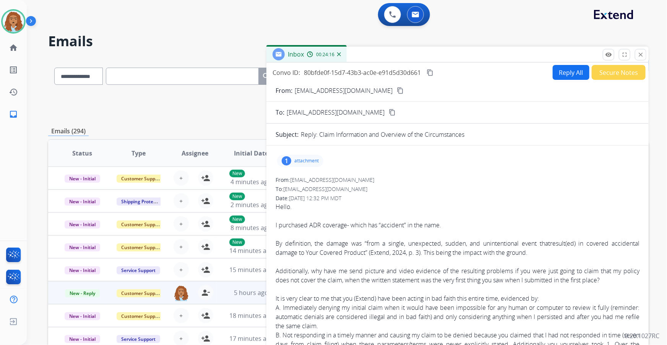
click at [560, 75] on button "Reply All" at bounding box center [571, 72] width 37 height 15
select select "**********"
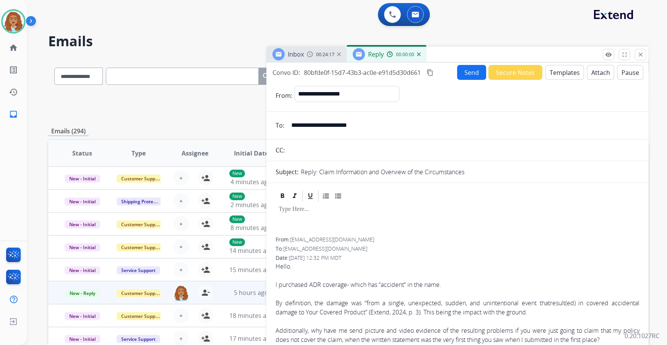
click at [562, 75] on button "Templates" at bounding box center [565, 72] width 39 height 15
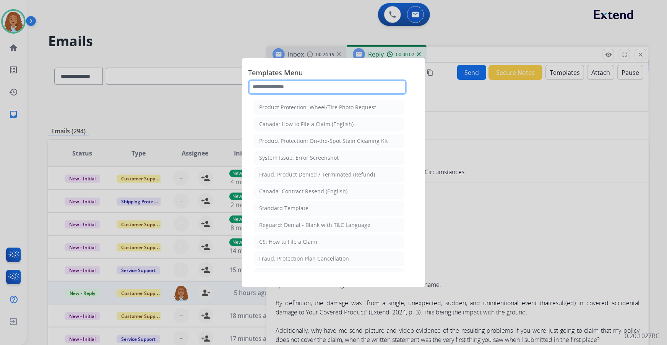
click at [307, 89] on input "text" at bounding box center [327, 87] width 159 height 15
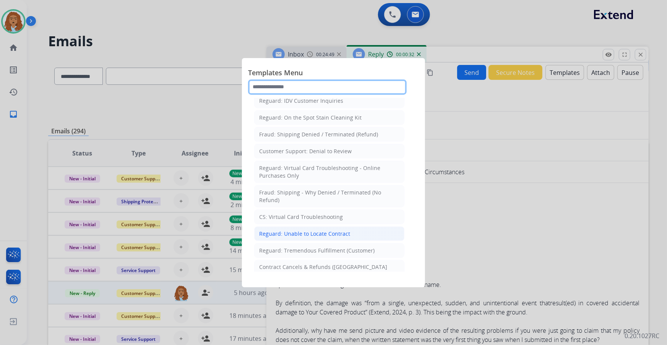
scroll to position [556, 0]
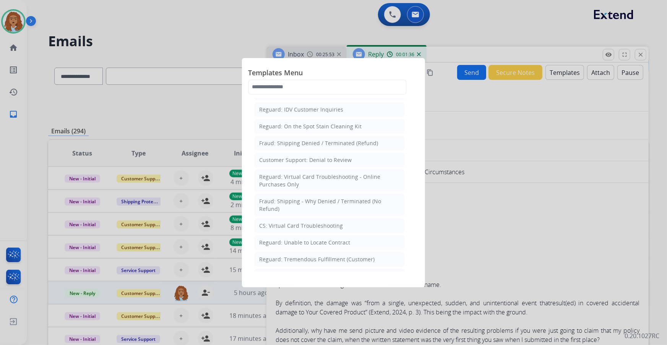
click at [447, 114] on div at bounding box center [333, 172] width 667 height 345
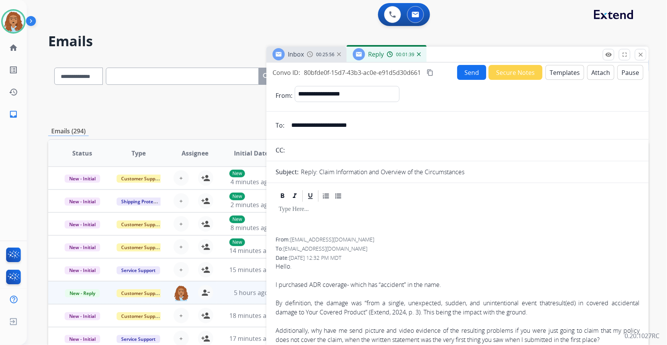
click at [519, 75] on button "Secure Notes" at bounding box center [516, 72] width 54 height 15
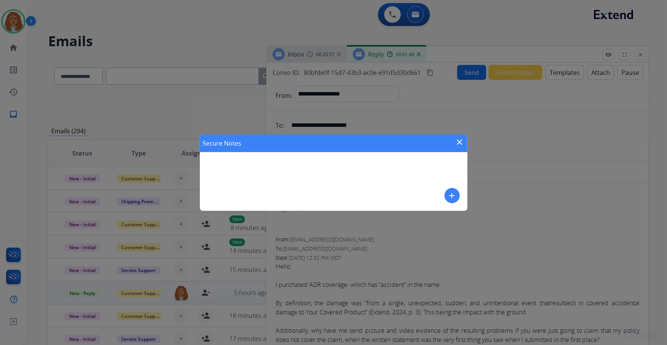
click at [452, 200] on button "add" at bounding box center [452, 195] width 15 height 15
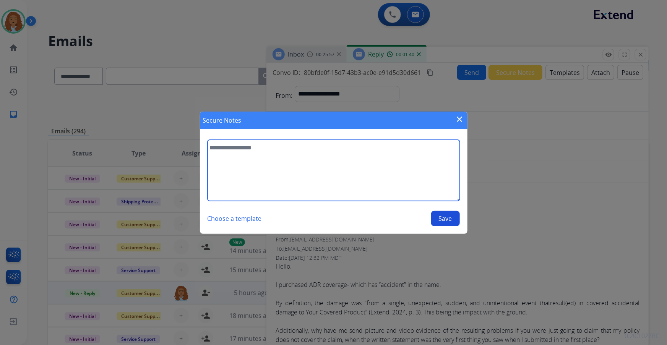
click at [283, 186] on textarea at bounding box center [334, 170] width 252 height 61
type textarea "**********"
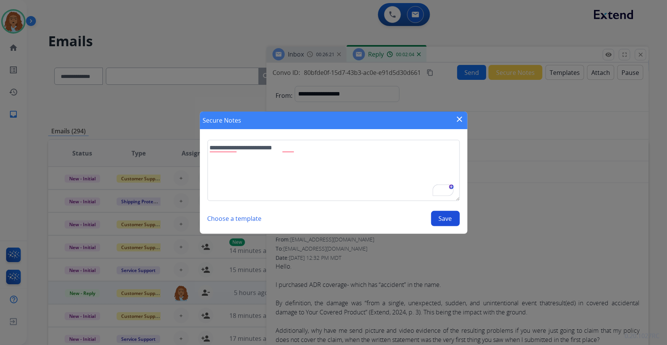
click at [450, 221] on button "Save" at bounding box center [445, 218] width 29 height 15
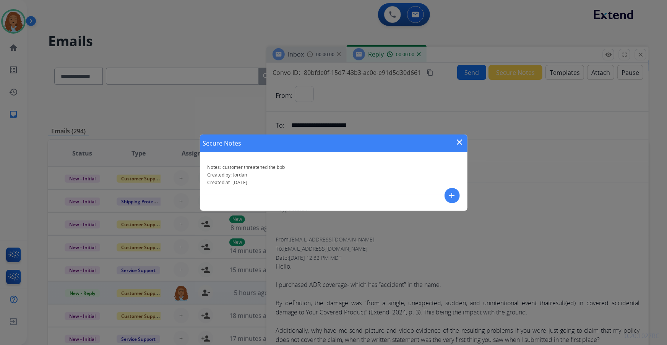
select select "**********"
click at [459, 141] on mat-icon "close" at bounding box center [459, 142] width 9 height 9
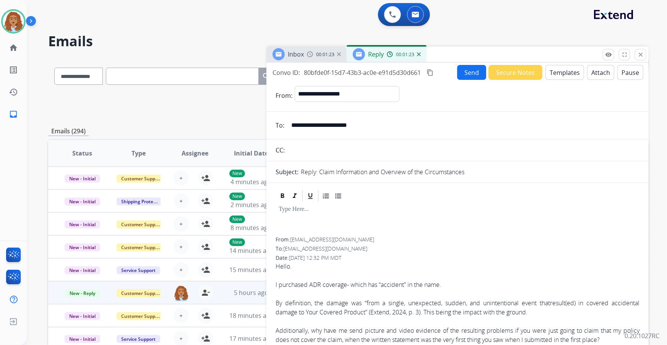
scroll to position [0, 0]
click at [429, 68] on button "content_copy" at bounding box center [430, 72] width 9 height 9
click at [419, 55] on img at bounding box center [419, 54] width 4 height 4
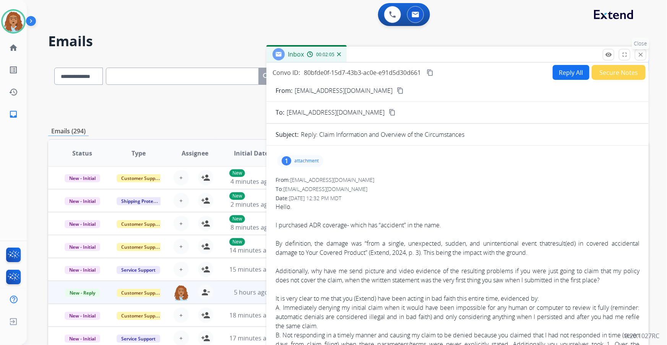
click at [641, 53] on mat-icon "close" at bounding box center [640, 54] width 7 height 7
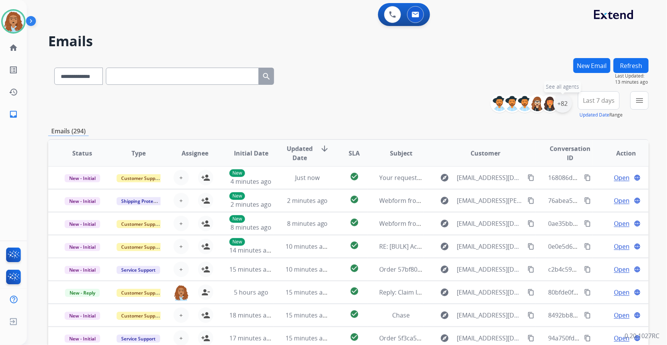
click at [564, 103] on div "+82" at bounding box center [563, 103] width 18 height 18
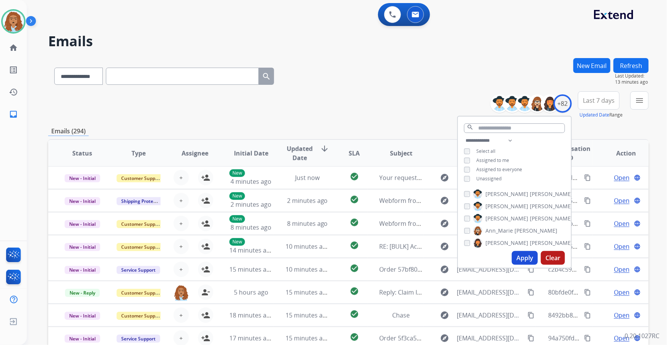
click at [525, 258] on button "Apply" at bounding box center [525, 258] width 26 height 14
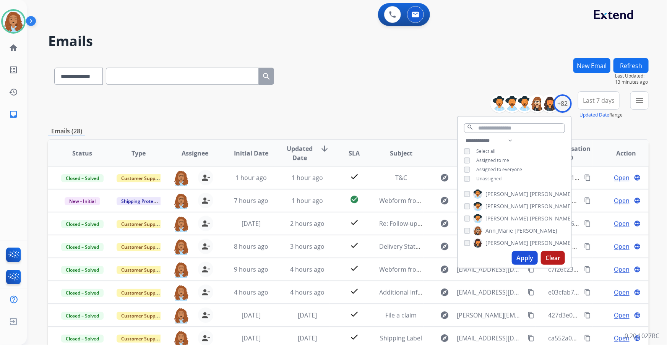
click at [349, 88] on div "**********" at bounding box center [348, 74] width 601 height 33
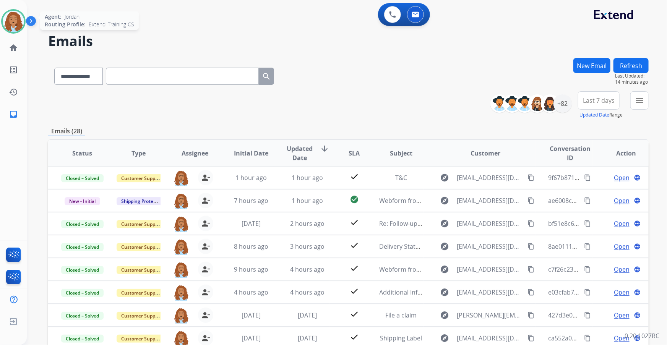
click at [7, 24] on img at bounding box center [13, 21] width 21 height 21
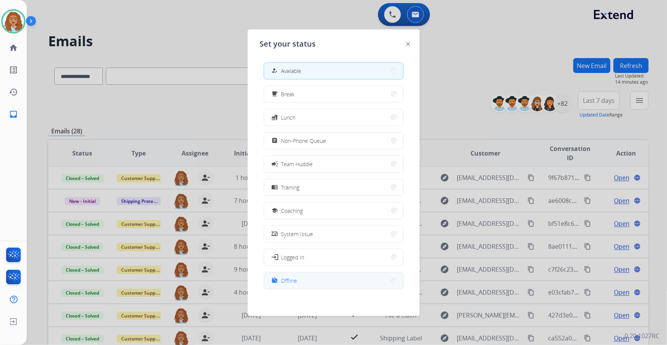
click at [289, 283] on span "Offline" at bounding box center [289, 281] width 16 height 8
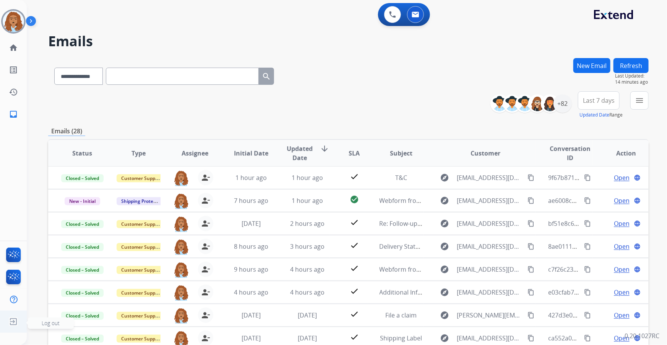
click at [11, 320] on img at bounding box center [14, 322] width 14 height 15
